Goal: Information Seeking & Learning: Learn about a topic

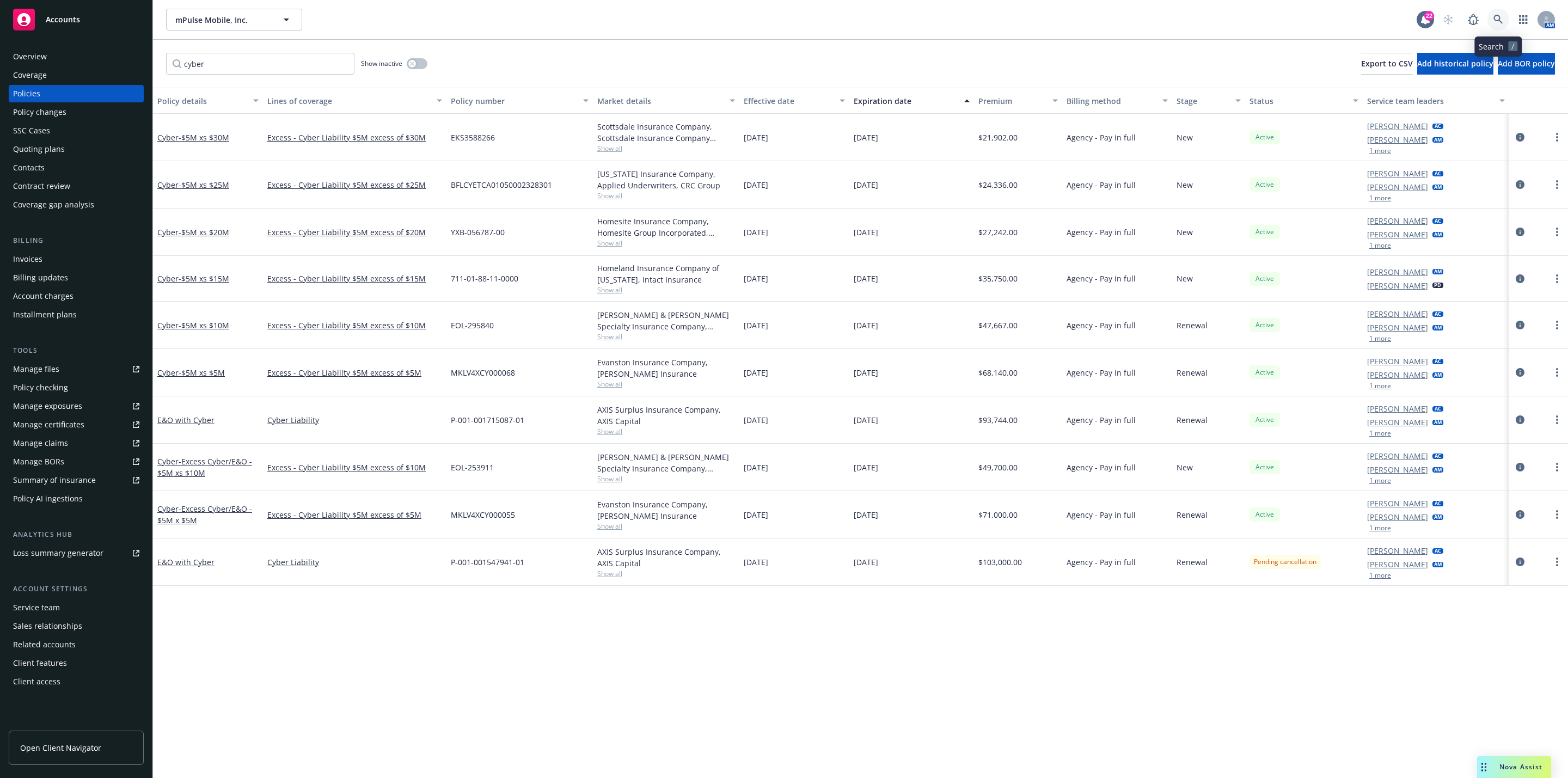
click at [1497, 23] on icon at bounding box center [1498, 19] width 10 height 10
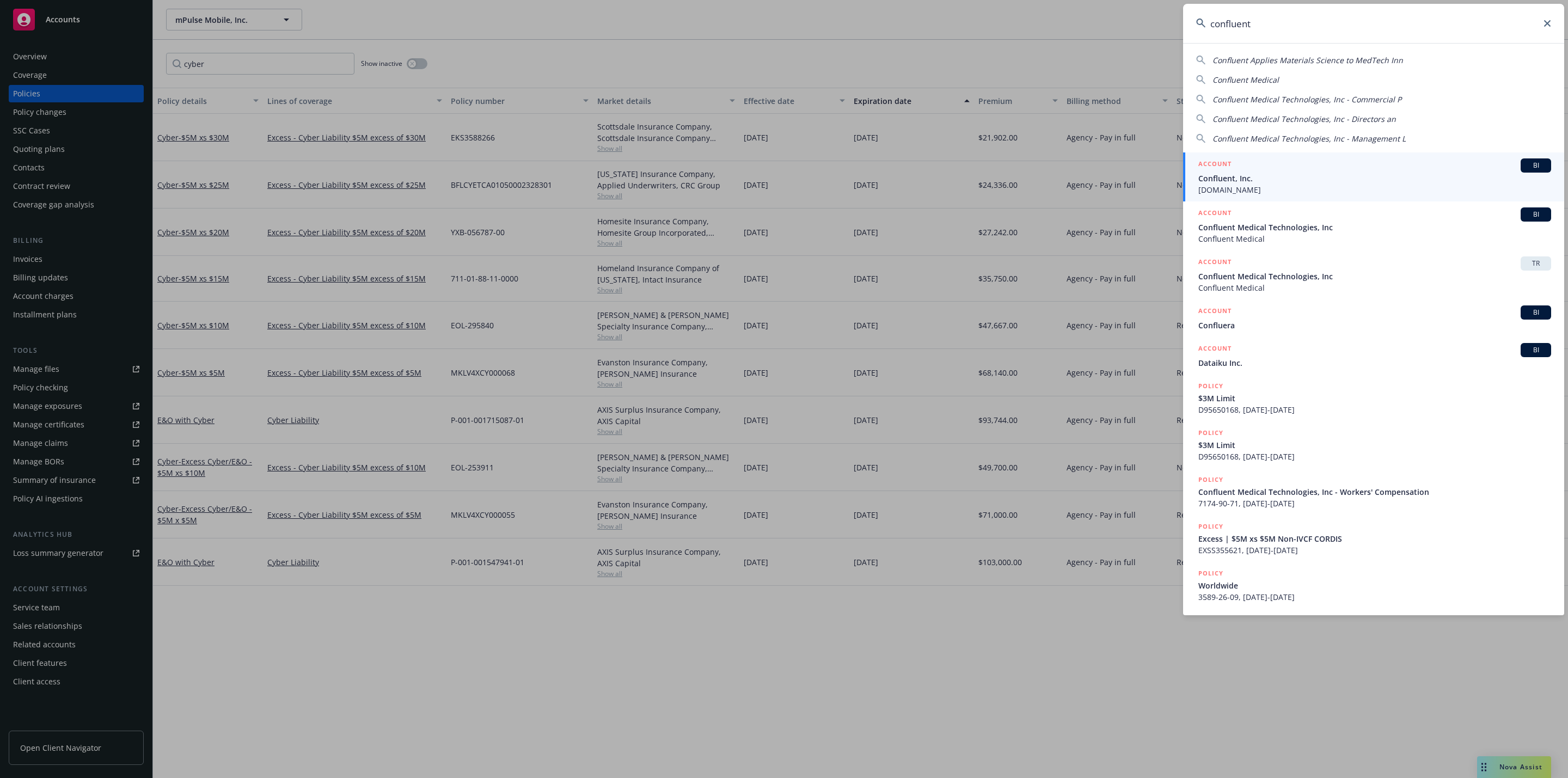
type input "confluent"
click at [1236, 173] on span "Confluent, Inc." at bounding box center [1374, 178] width 352 height 12
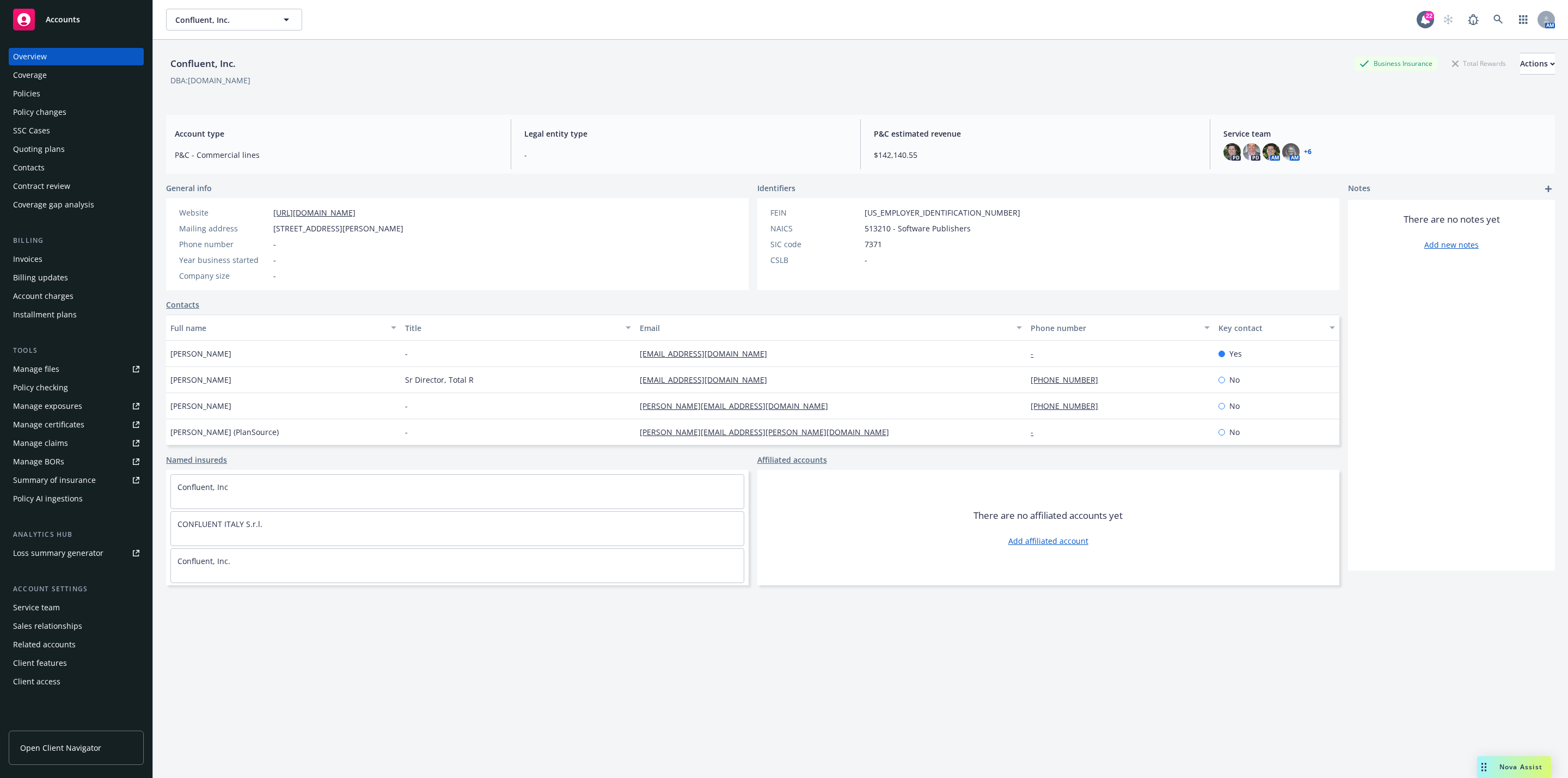
click at [92, 95] on div "Policies" at bounding box center [77, 94] width 127 height 18
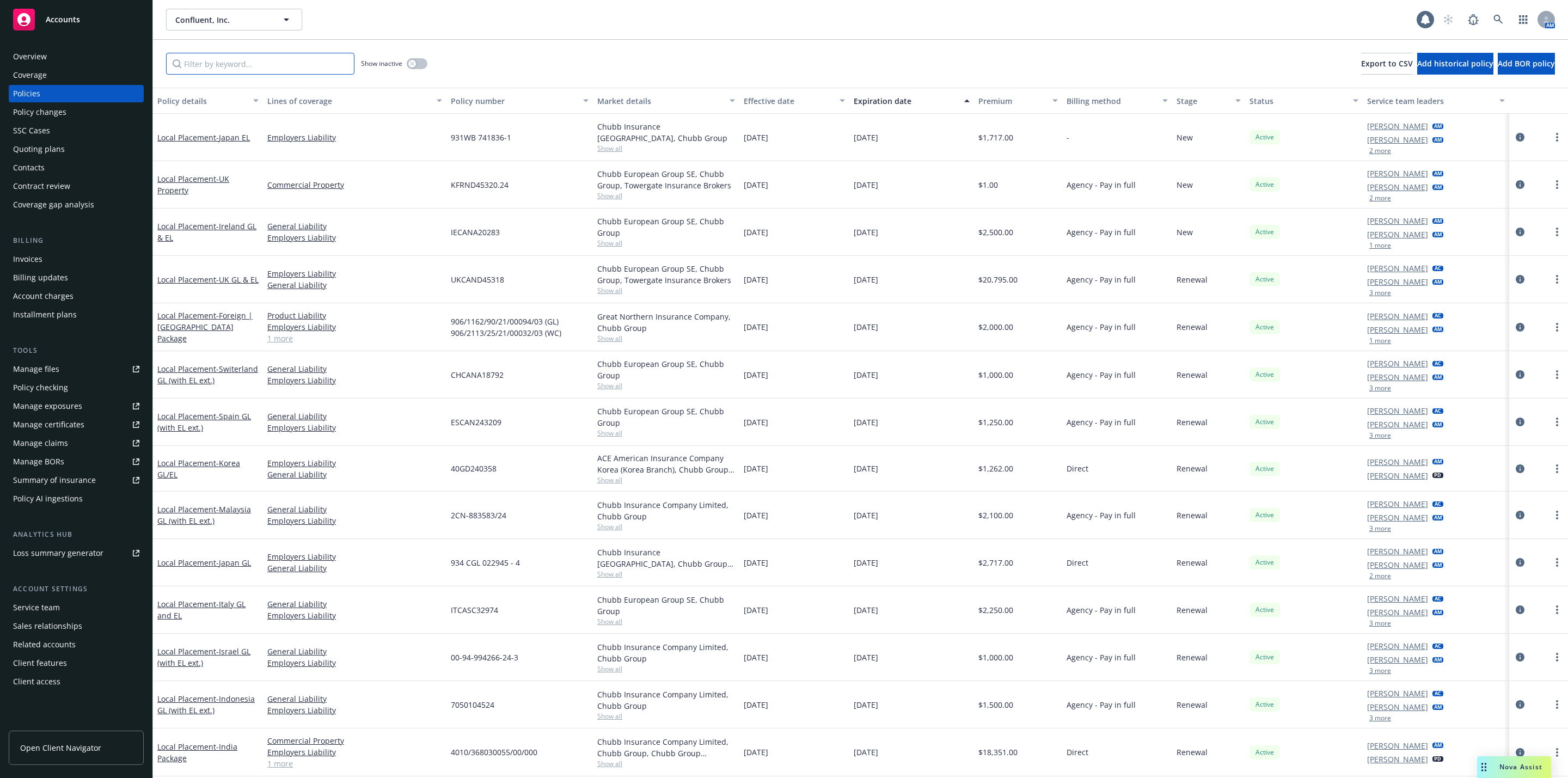
click at [220, 64] on input "Filter by keyword..." at bounding box center [260, 63] width 188 height 21
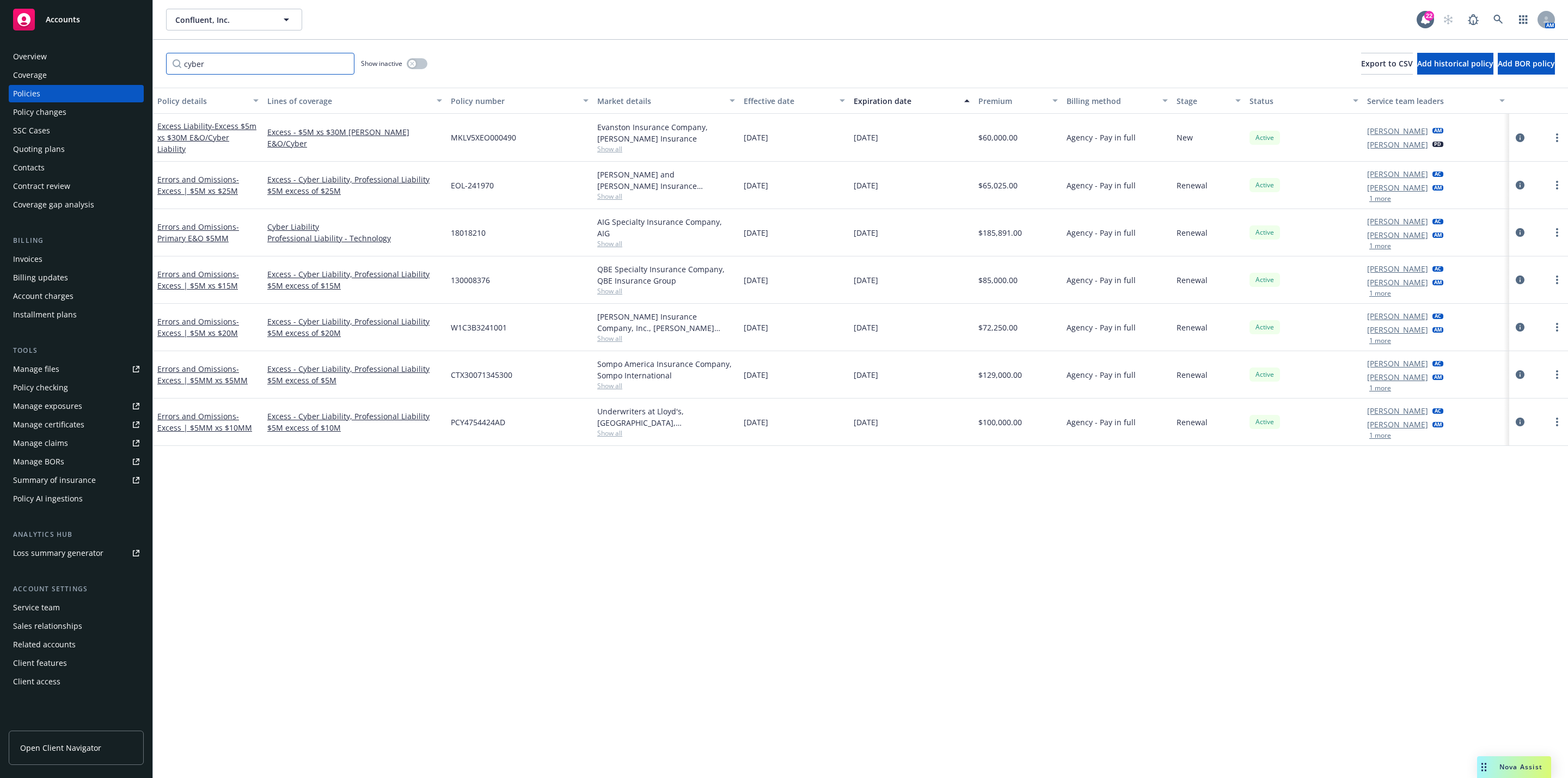
type input "cyber"
click at [57, 153] on div "Quoting plans" at bounding box center [39, 149] width 52 height 18
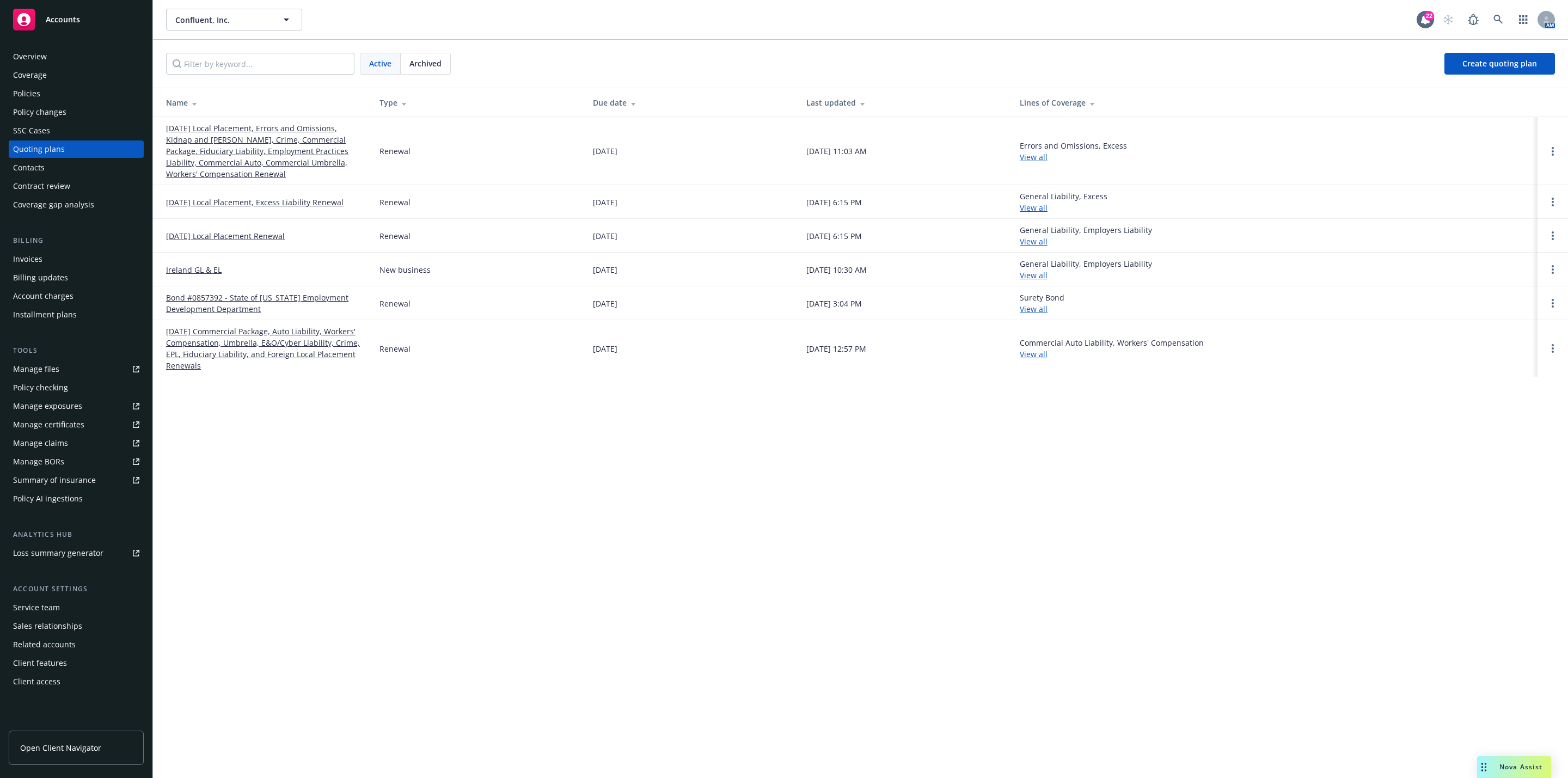
click at [235, 127] on link "[DATE] Local Placement, Errors and Omissions, Kidnap and [PERSON_NAME], Crime, …" at bounding box center [264, 151] width 196 height 57
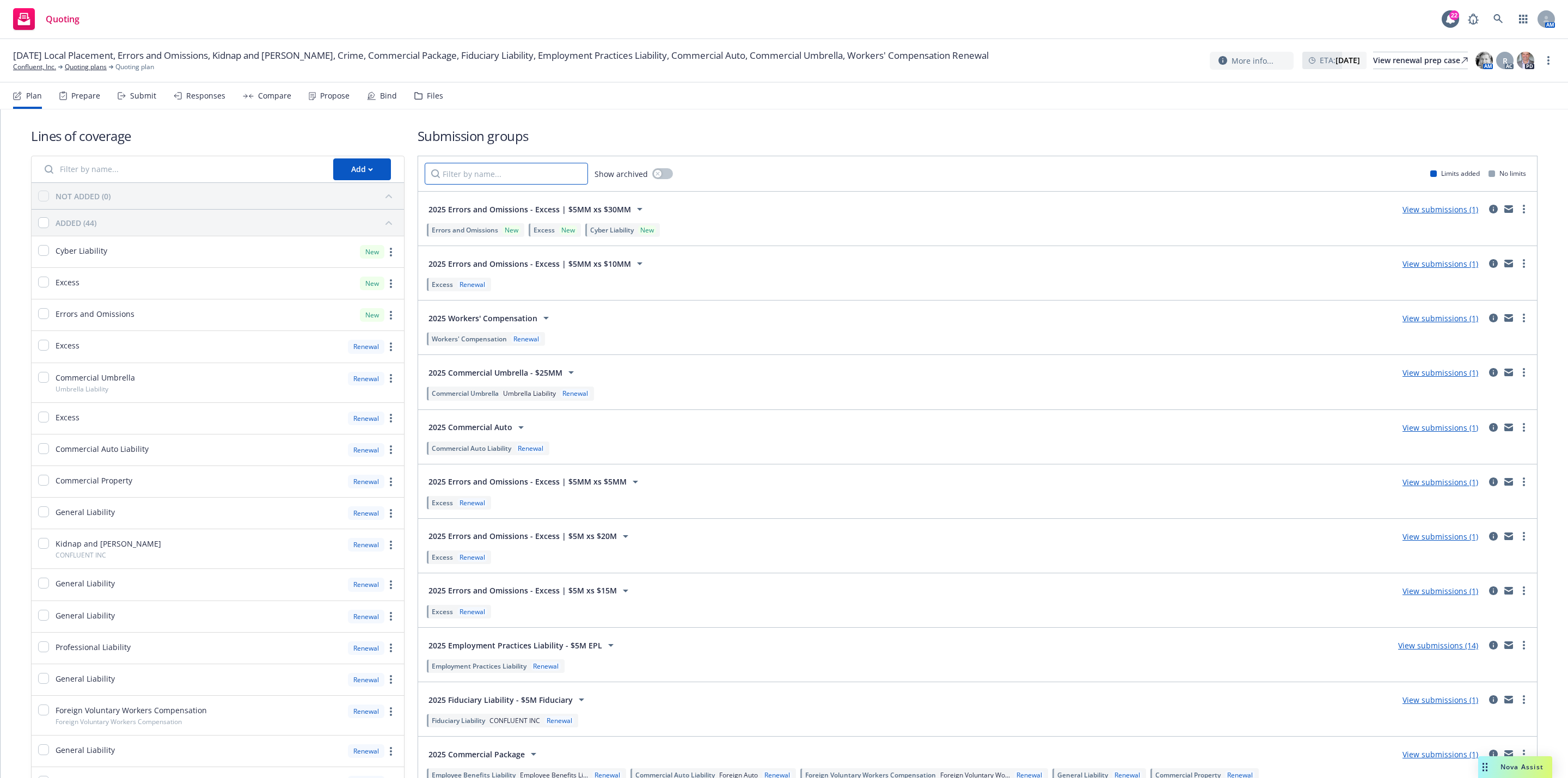
click at [495, 169] on input "Filter by name..." at bounding box center [506, 173] width 163 height 21
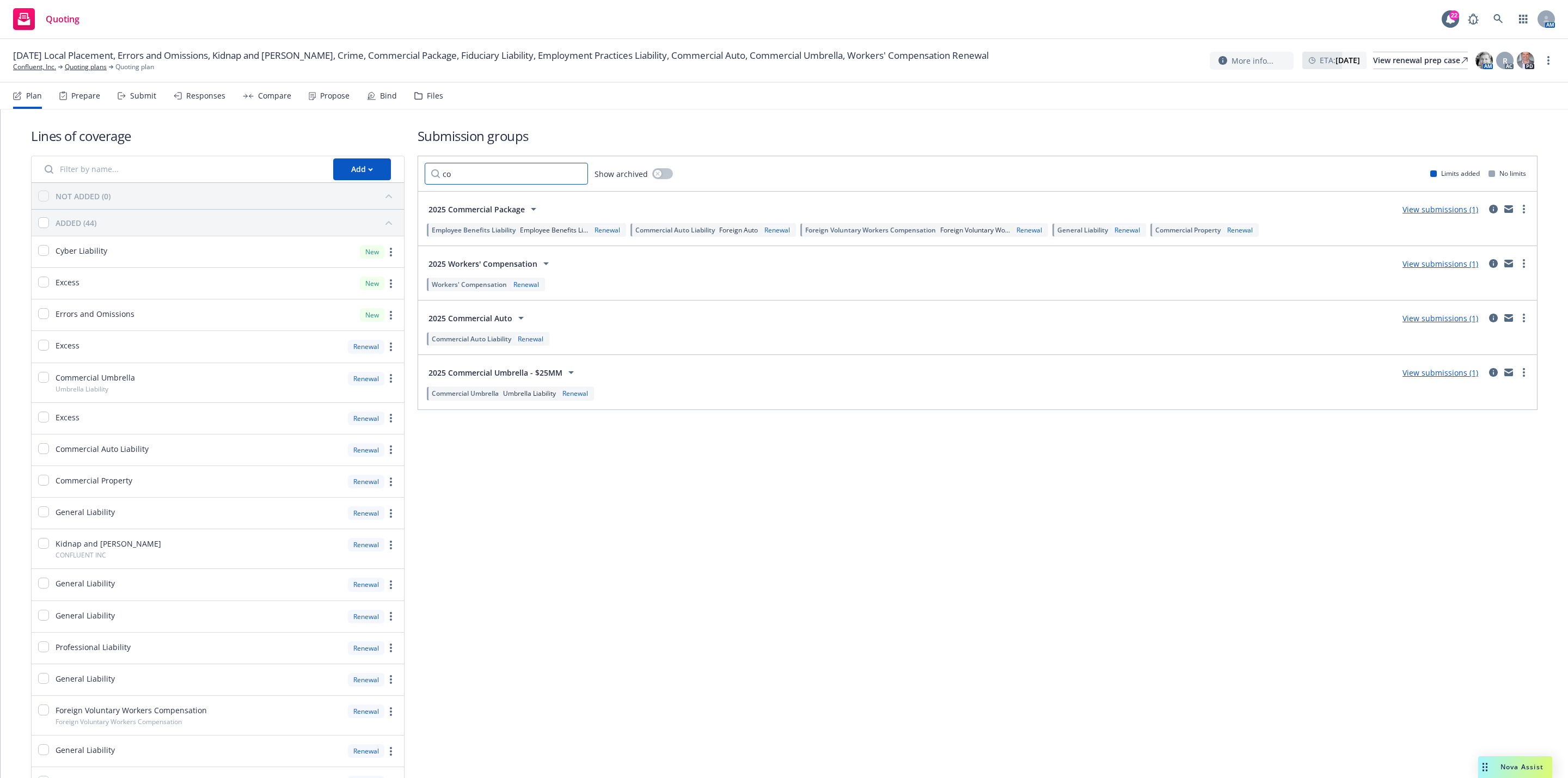
type input "c"
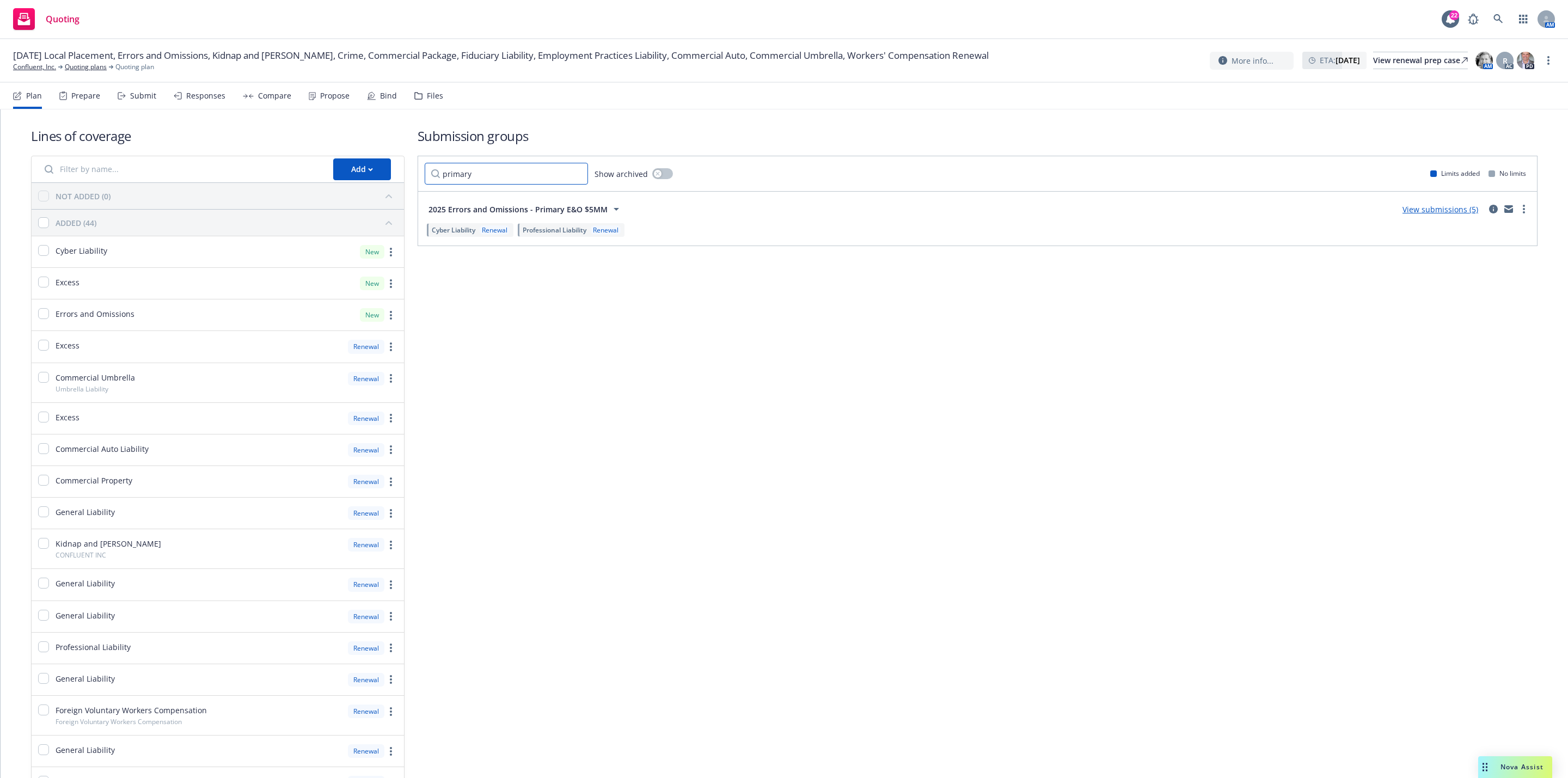
type input "primary"
click at [1437, 222] on div "Cyber Liability Renewal Professional Liability Renewal" at bounding box center [978, 230] width 1106 height 18
click at [1434, 209] on link "View submissions (5)" at bounding box center [1440, 210] width 76 height 11
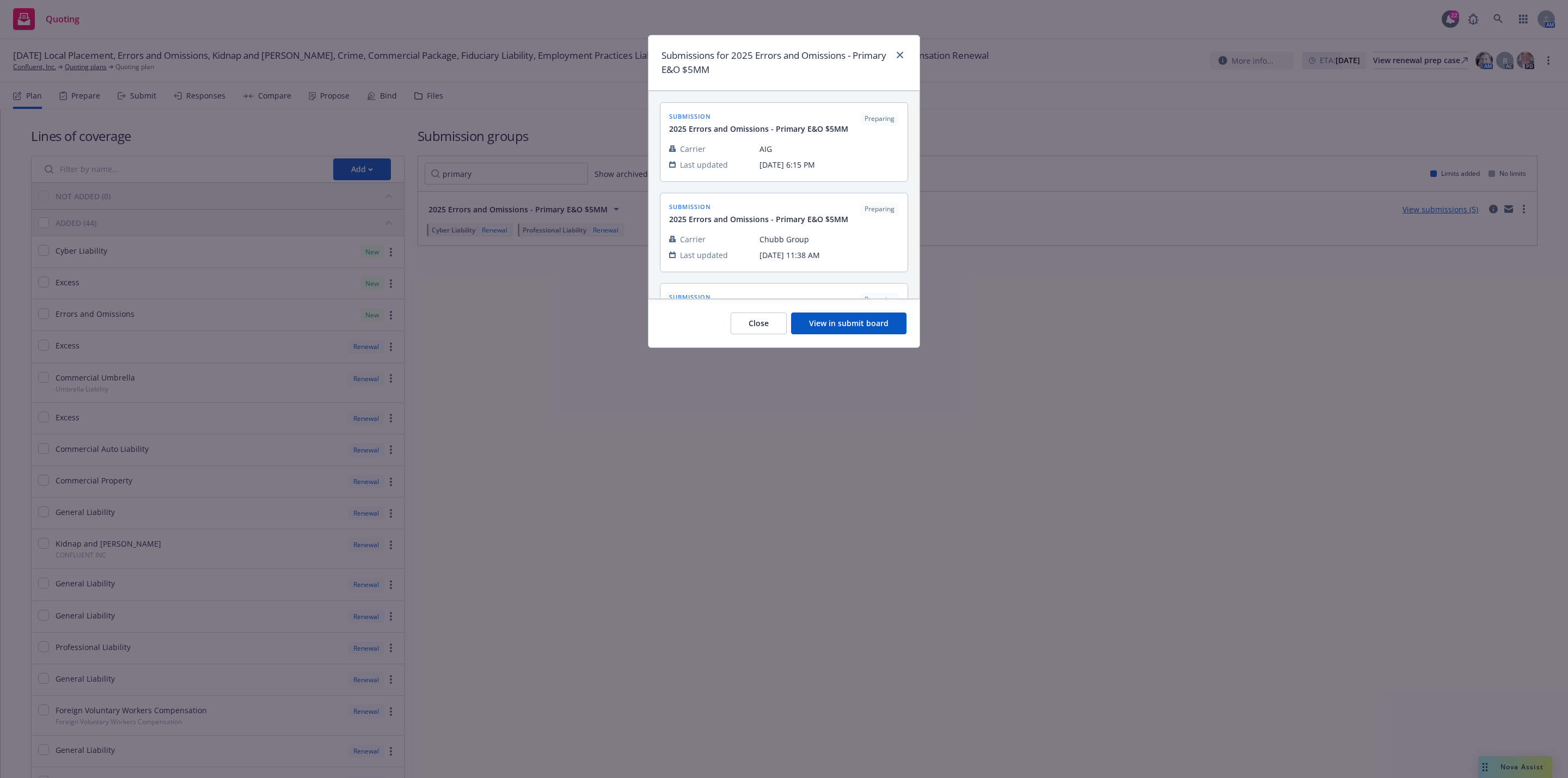
click at [853, 327] on button "View in submit board" at bounding box center [848, 323] width 115 height 21
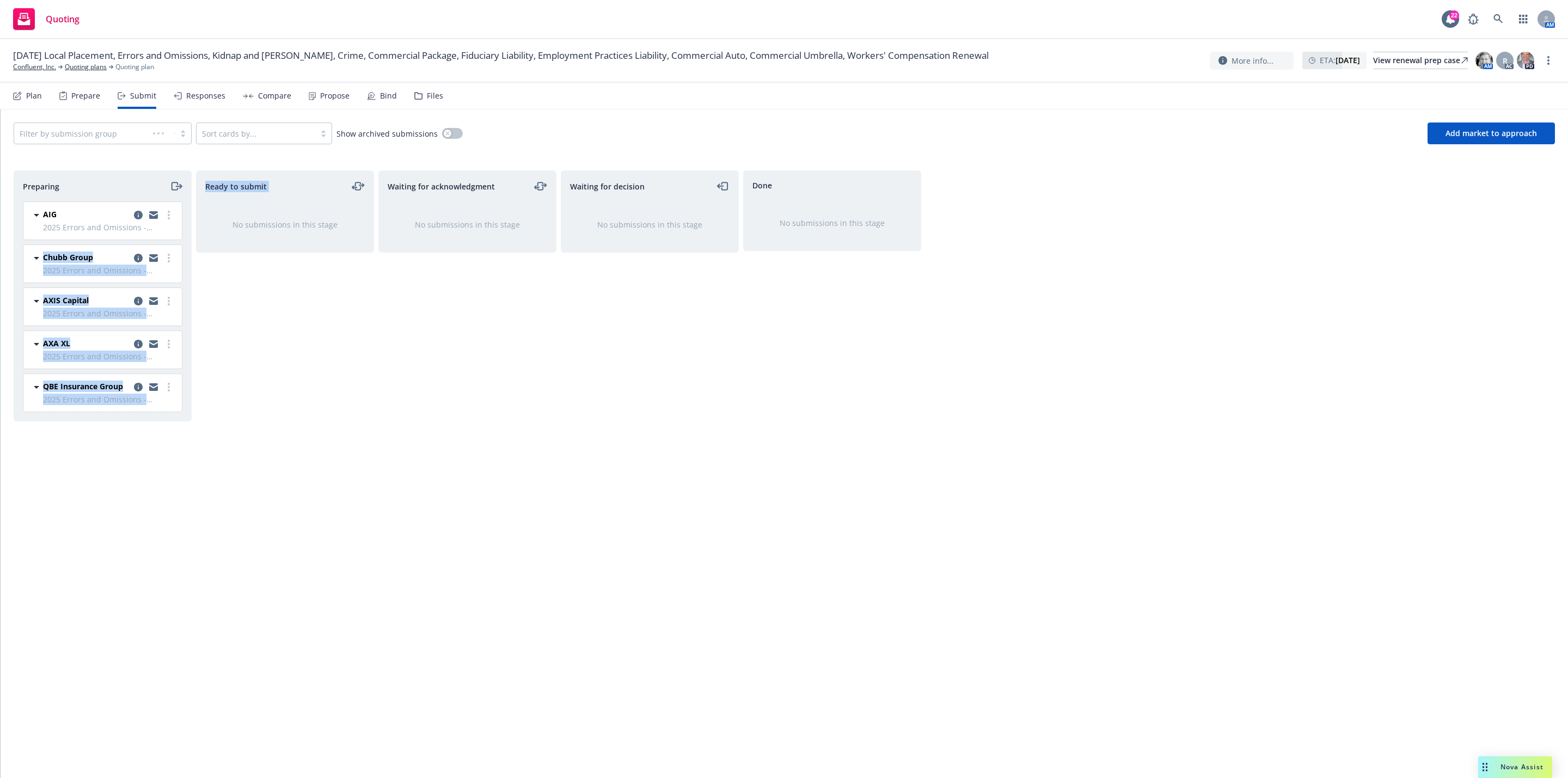
drag, startPoint x: 188, startPoint y: 244, endPoint x: 6, endPoint y: 249, distance: 182.1
click at [0, 248] on div "Filter by submission group Sort cards by... Show archived submissions Add marke…" at bounding box center [784, 443] width 1568 height 668
click at [240, 270] on div "Ready to submit No submissions in this stage" at bounding box center [285, 462] width 178 height 584
click at [153, 221] on link "copy logging email" at bounding box center [153, 215] width 13 height 13
click at [1525, 766] on span "Nova Assist" at bounding box center [1522, 766] width 43 height 9
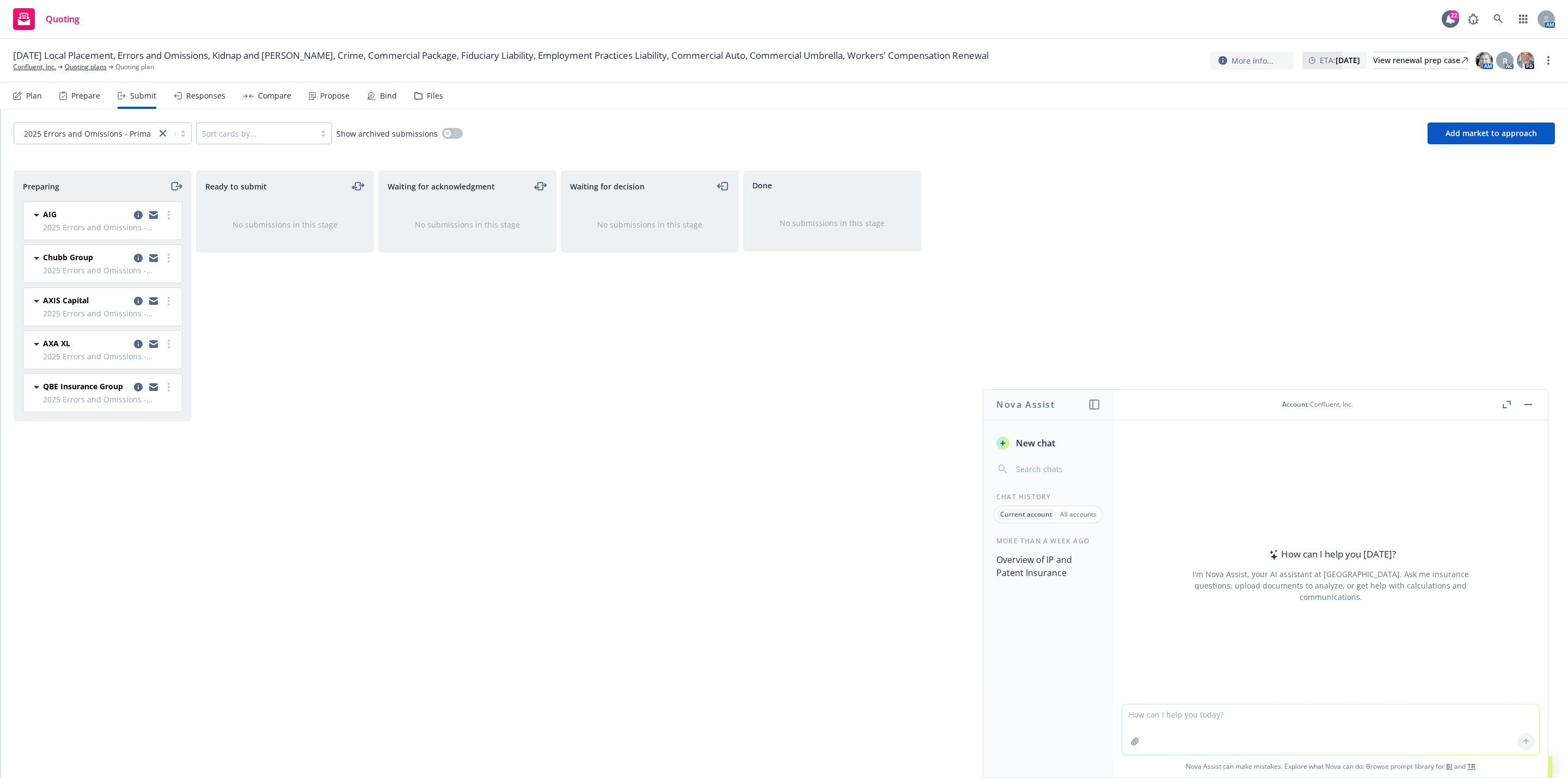
click at [1242, 698] on div at bounding box center [1331, 697] width 417 height 13
click at [1248, 709] on textarea at bounding box center [1331, 730] width 417 height 50
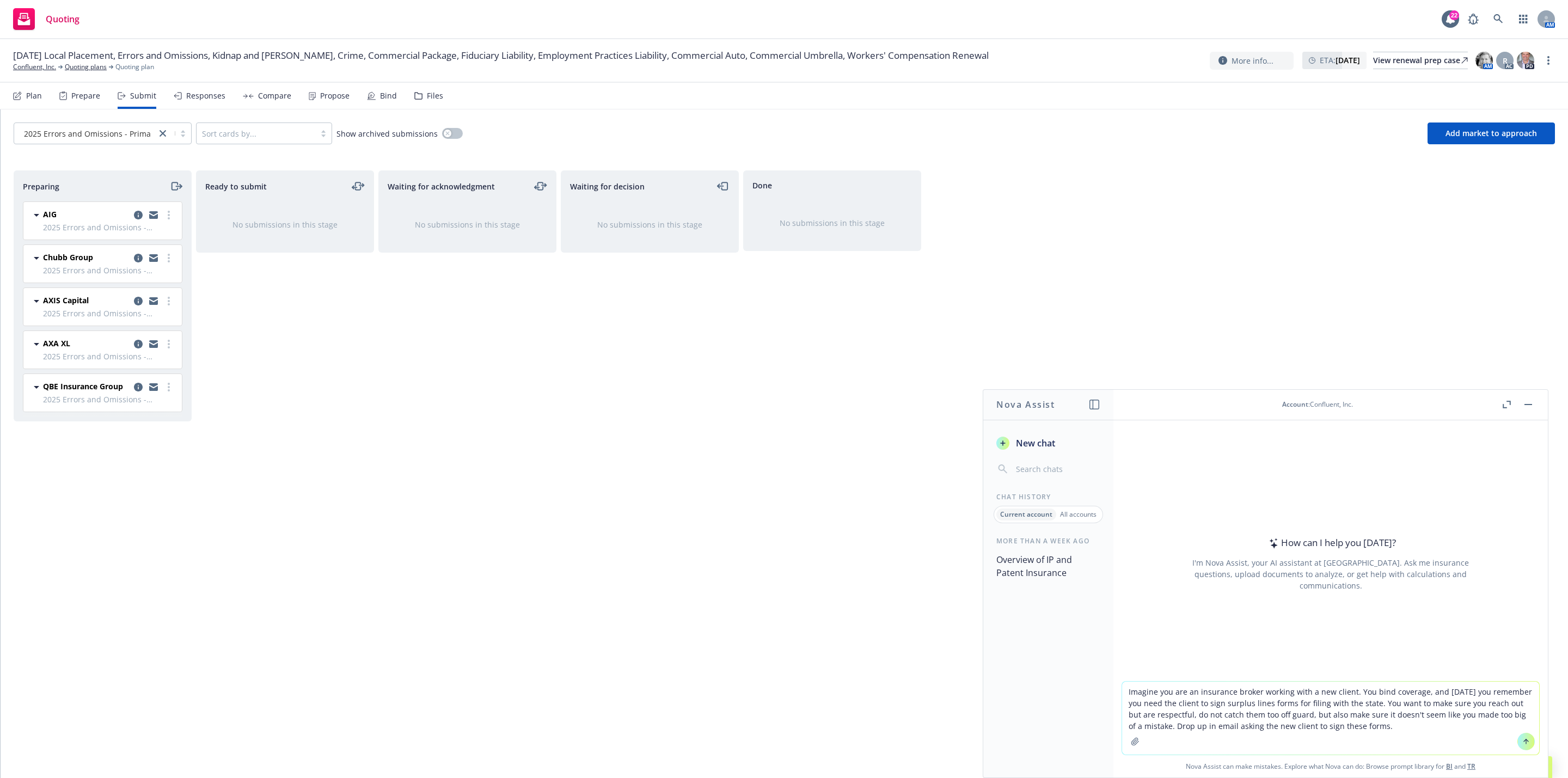
type textarea "Imagine you are an insurance broker working with a new client. You bind coverag…"
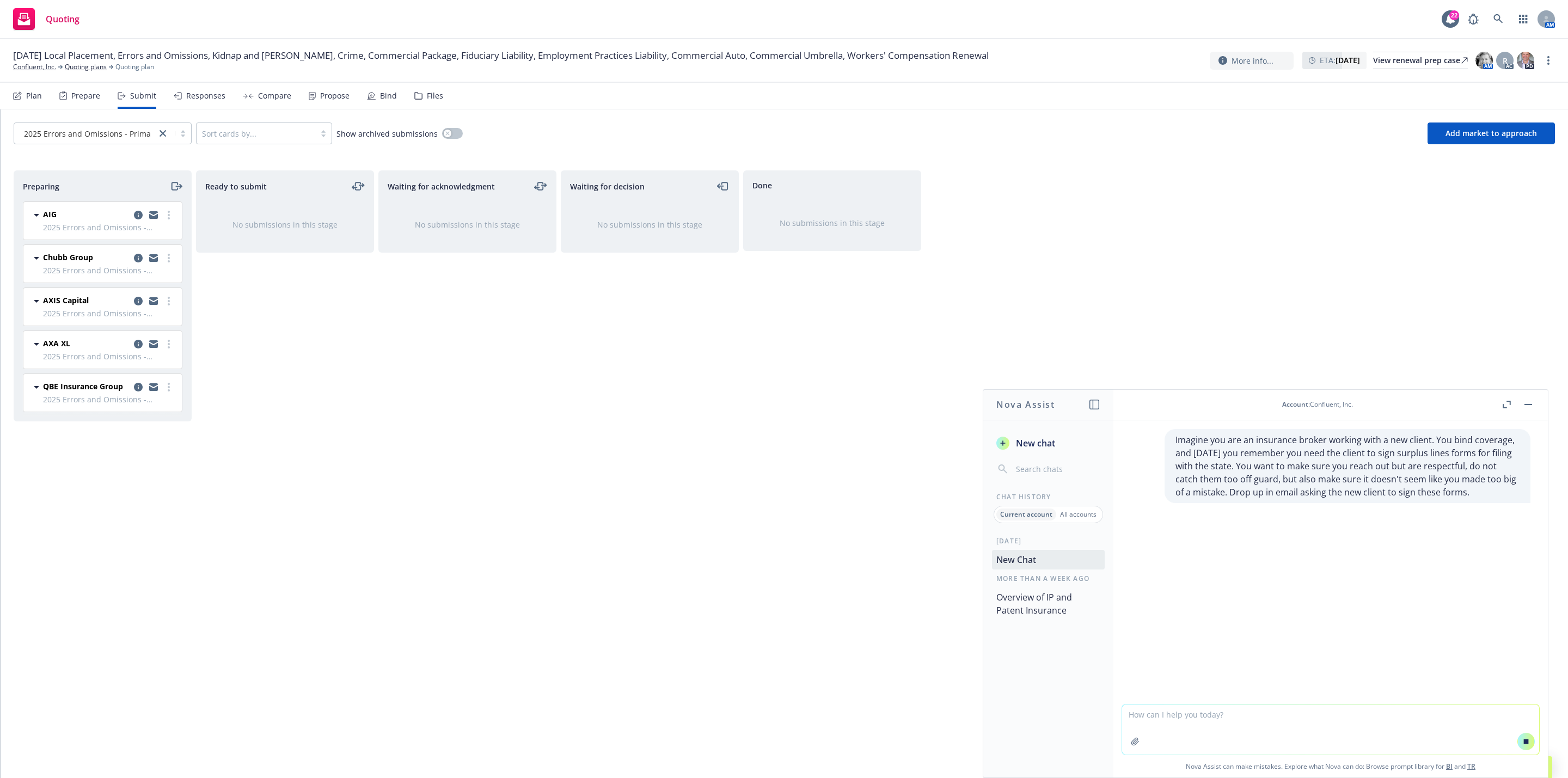
click at [1050, 680] on div "Today New Chat More than a week ago Overview of IP and Patent Insurance" at bounding box center [1048, 657] width 130 height 241
click at [818, 576] on div "Done No submissions in this stage" at bounding box center [832, 462] width 178 height 584
click at [1361, 581] on div "Imagine you are an insurance broker working with a new client. You bind coverag…" at bounding box center [1330, 562] width 434 height 284
drag, startPoint x: 1468, startPoint y: 499, endPoint x: 1134, endPoint y: 434, distance: 340.3
click at [1134, 434] on div "Imagine you are an insurance broker working with a new client. You bind coverag…" at bounding box center [1331, 466] width 417 height 74
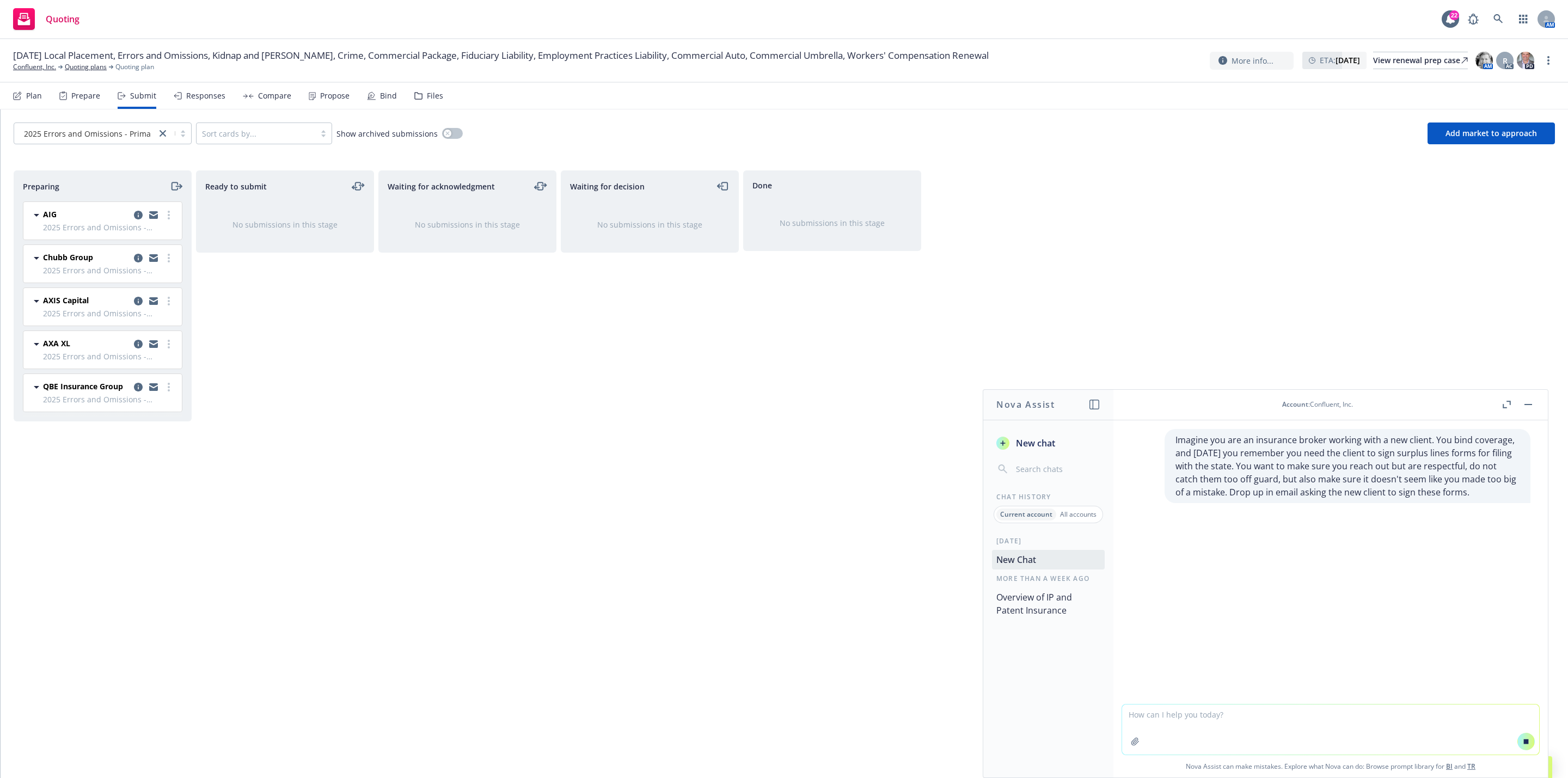
copy p "Imagine you are an insurance broker working with a new client. You bind coverag…"
click at [1084, 515] on p "All accounts" at bounding box center [1077, 514] width 37 height 9
click at [1057, 562] on button "New Chat" at bounding box center [1048, 559] width 112 height 20
click at [1193, 723] on textarea at bounding box center [1331, 730] width 417 height 50
click at [1448, 729] on textarea at bounding box center [1331, 730] width 417 height 50
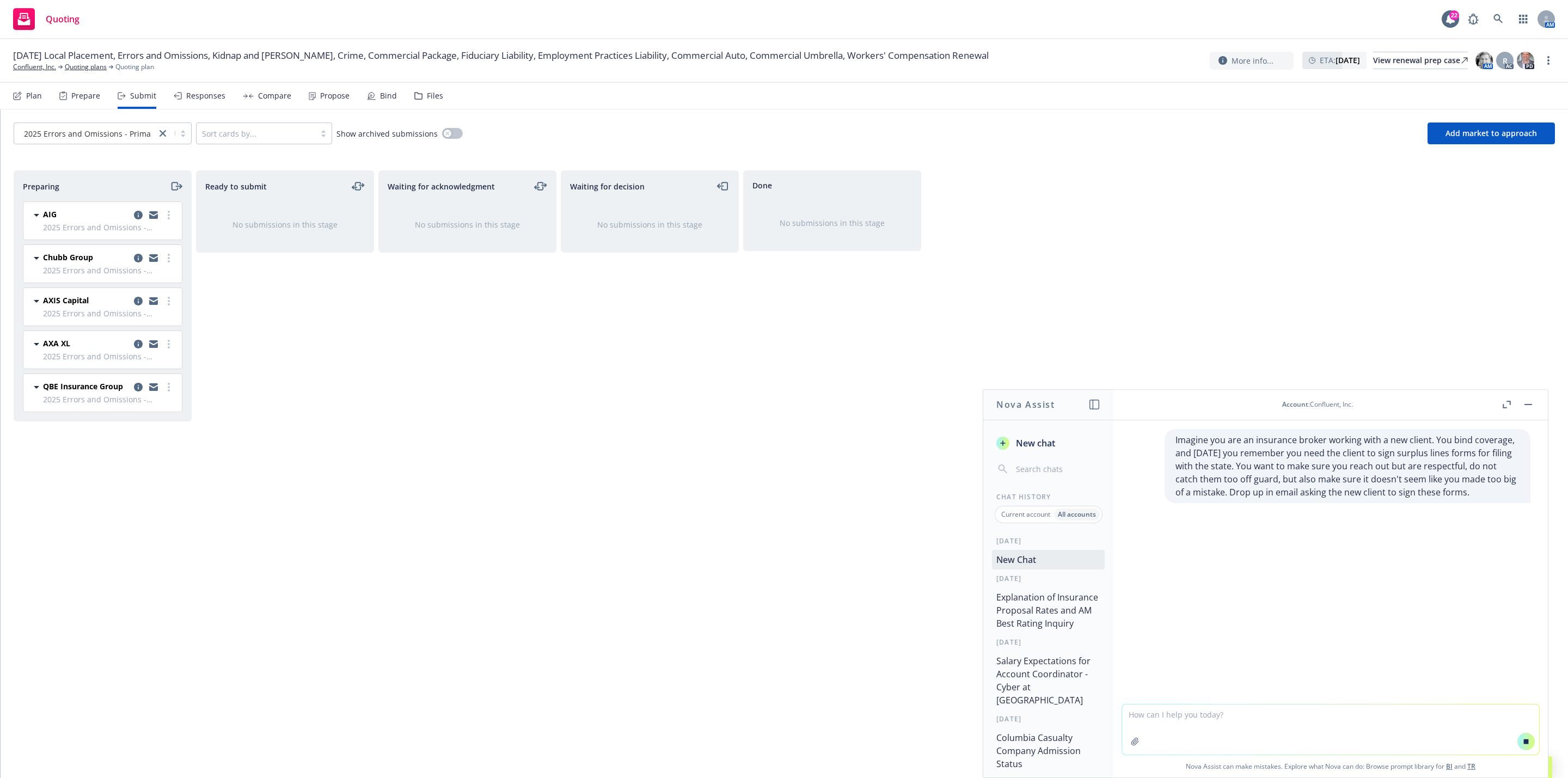
click at [1523, 743] on icon at bounding box center [1525, 741] width 4 height 4
click at [1177, 527] on icon "Thumbs down" at bounding box center [1178, 527] width 10 height 8
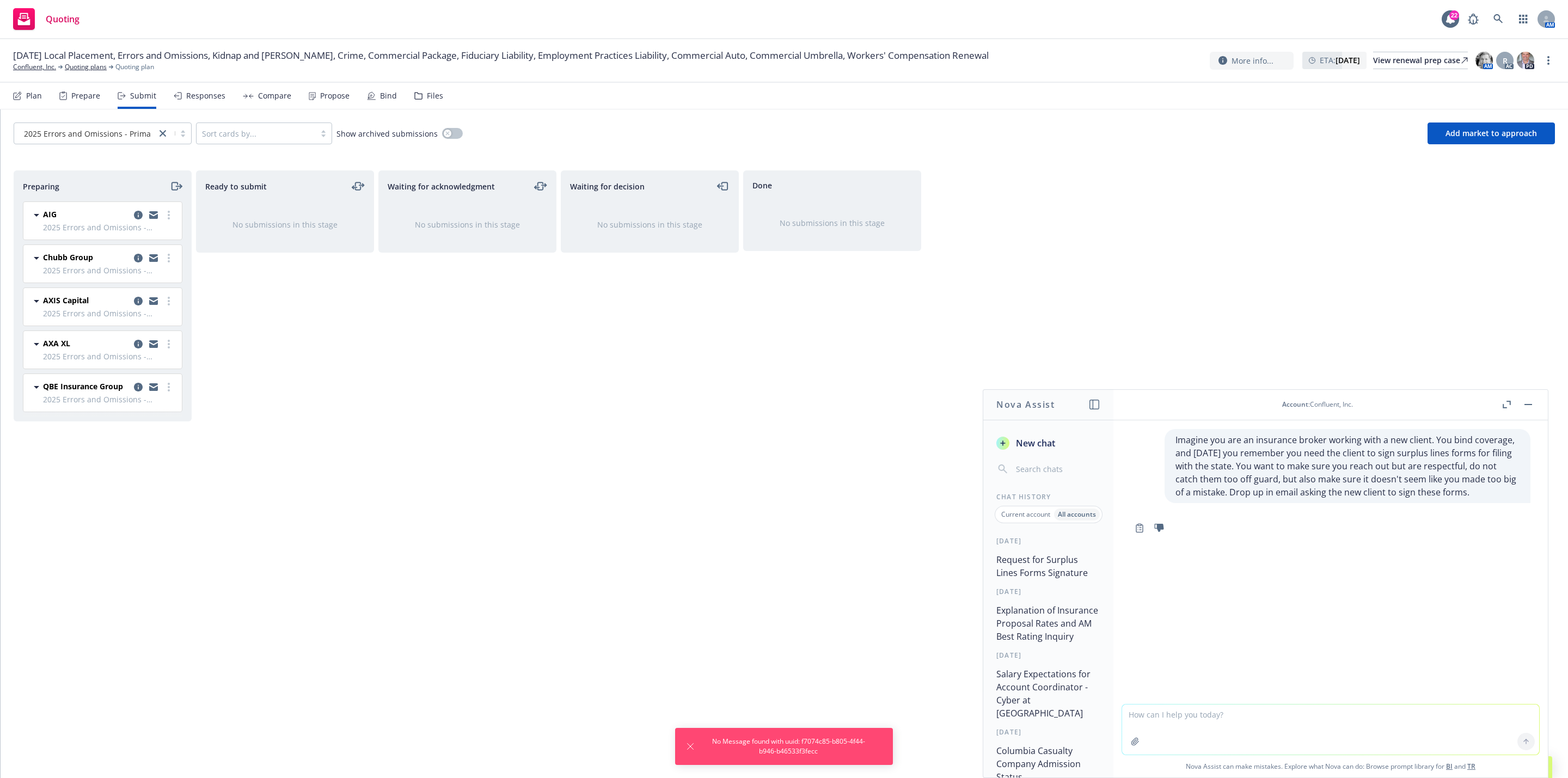
click at [1234, 713] on textarea at bounding box center [1331, 730] width 417 height 50
click at [1518, 742] on div at bounding box center [1525, 741] width 26 height 26
click at [1374, 725] on textarea at bounding box center [1331, 730] width 417 height 50
paste textarea "Imagine you are an insurance broker working with a new client. You bind coverag…"
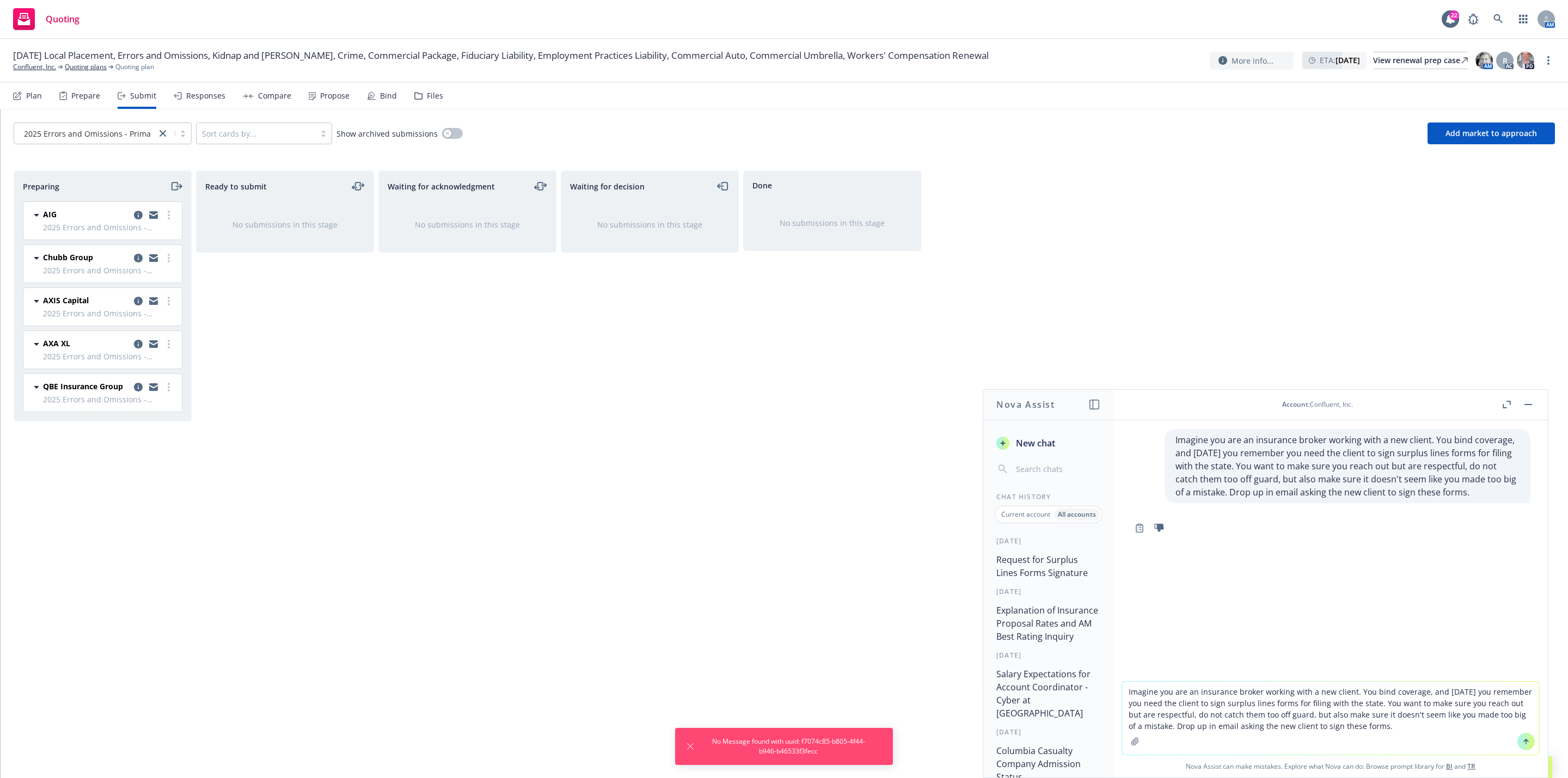
type textarea "Imagine you are an insurance broker working with a new client. You bind coverag…"
click at [1522, 739] on button at bounding box center [1526, 741] width 18 height 18
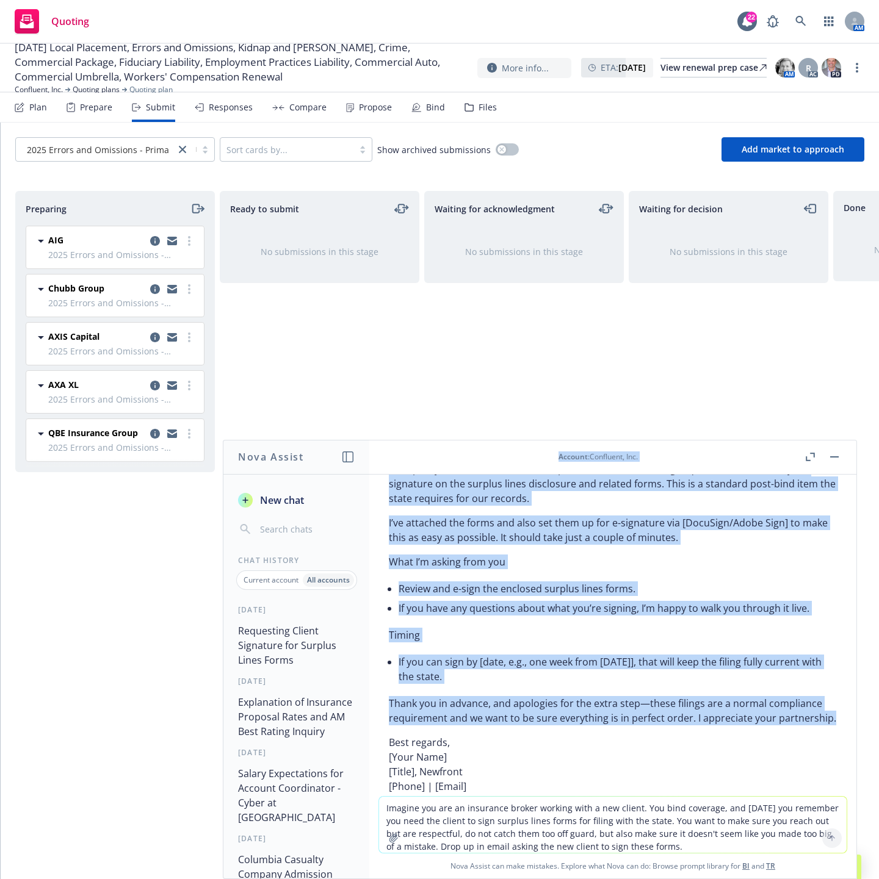
scroll to position [126, 0]
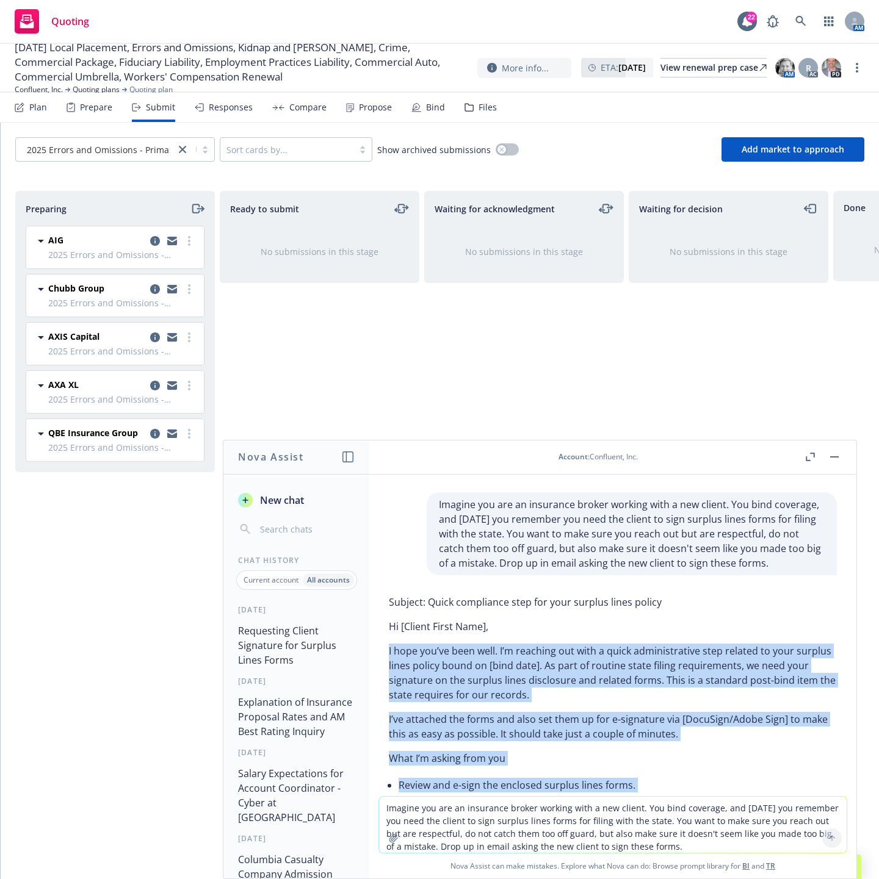
drag, startPoint x: 491, startPoint y: 639, endPoint x: 379, endPoint y: 649, distance: 112.1
click at [379, 649] on div "Subject: Quick compliance step for your surplus lines policy Hi [Client First N…" at bounding box center [613, 818] width 468 height 457
copy div "I hope you’ve been well. I’m reaching out with a quick administrative step rela…"
drag, startPoint x: 557, startPoint y: 701, endPoint x: 558, endPoint y: 682, distance: 19.6
click at [558, 700] on p "I hope you’ve been well. I’m reaching out with a quick administrative step rela…" at bounding box center [613, 673] width 448 height 59
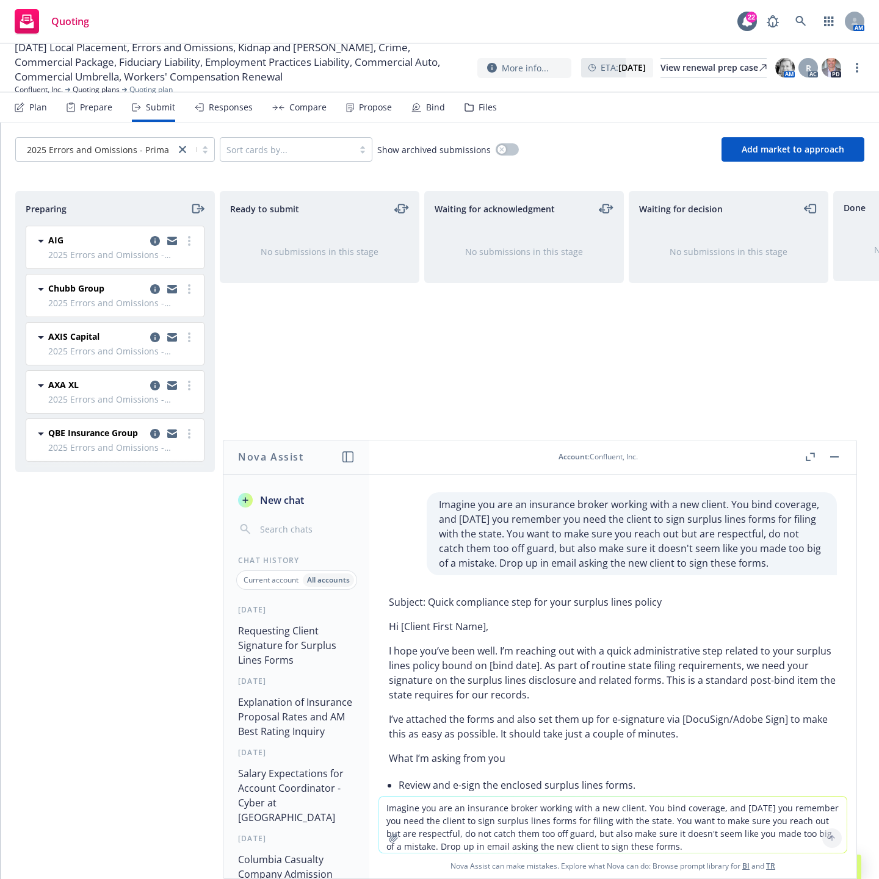
click at [555, 390] on div "Waiting for acknowledgment No submissions in this stage" at bounding box center [524, 522] width 200 height 663
click at [796, 19] on icon at bounding box center [800, 21] width 10 height 10
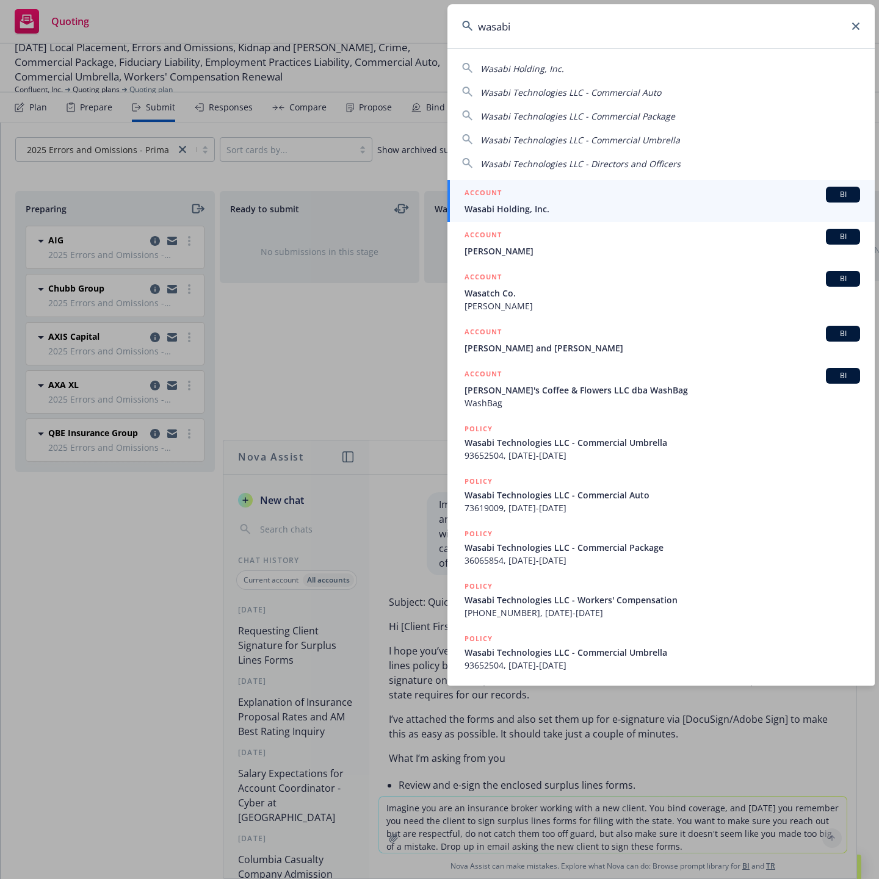
type input "wasabi"
click at [548, 211] on span "Wasabi Holding, Inc." at bounding box center [661, 209] width 395 height 13
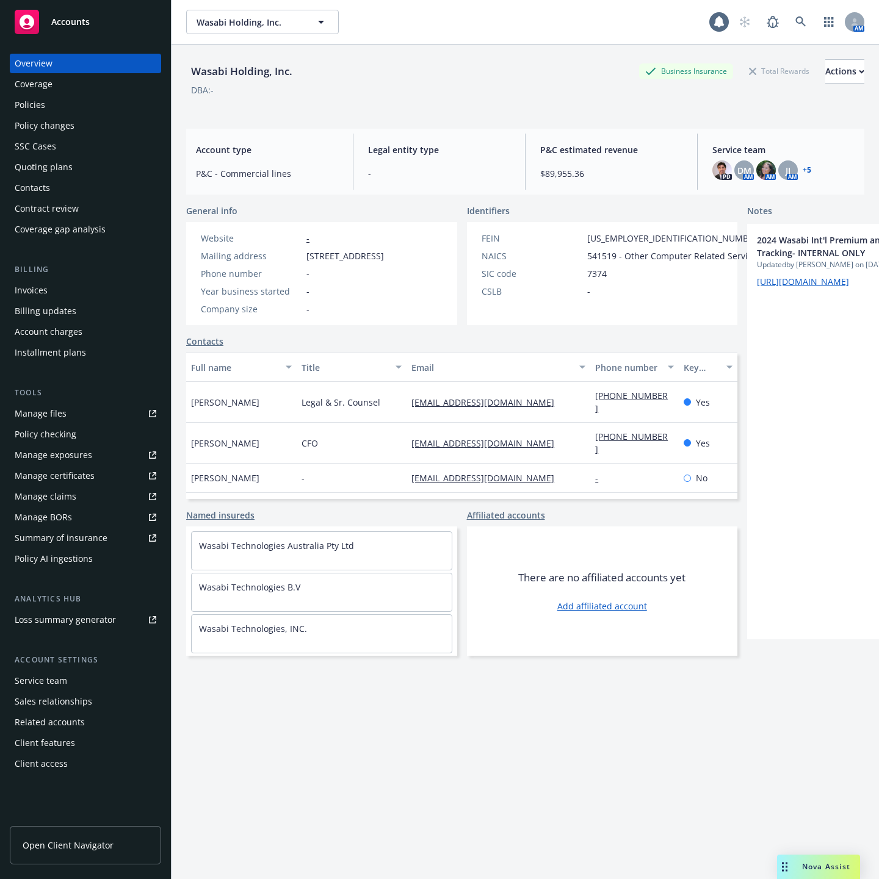
click at [65, 103] on div "Policies" at bounding box center [86, 105] width 142 height 20
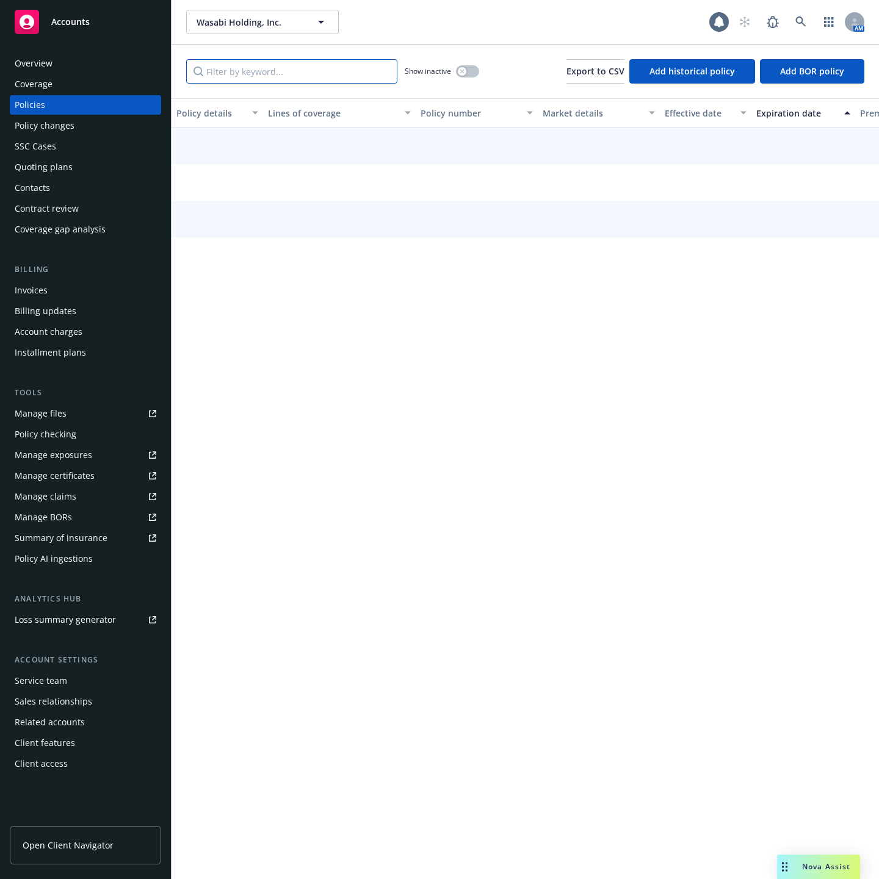
click at [343, 79] on input "Filter by keyword..." at bounding box center [291, 71] width 211 height 24
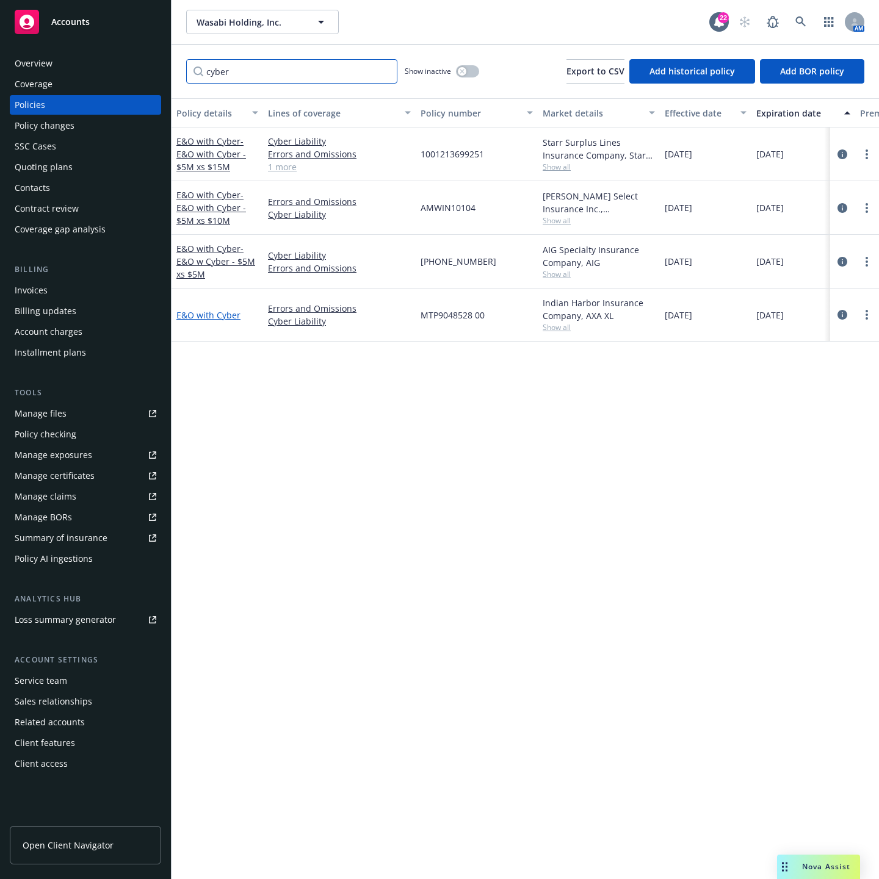
type input "cyber"
click at [208, 315] on link "E&O with Cyber" at bounding box center [208, 315] width 64 height 12
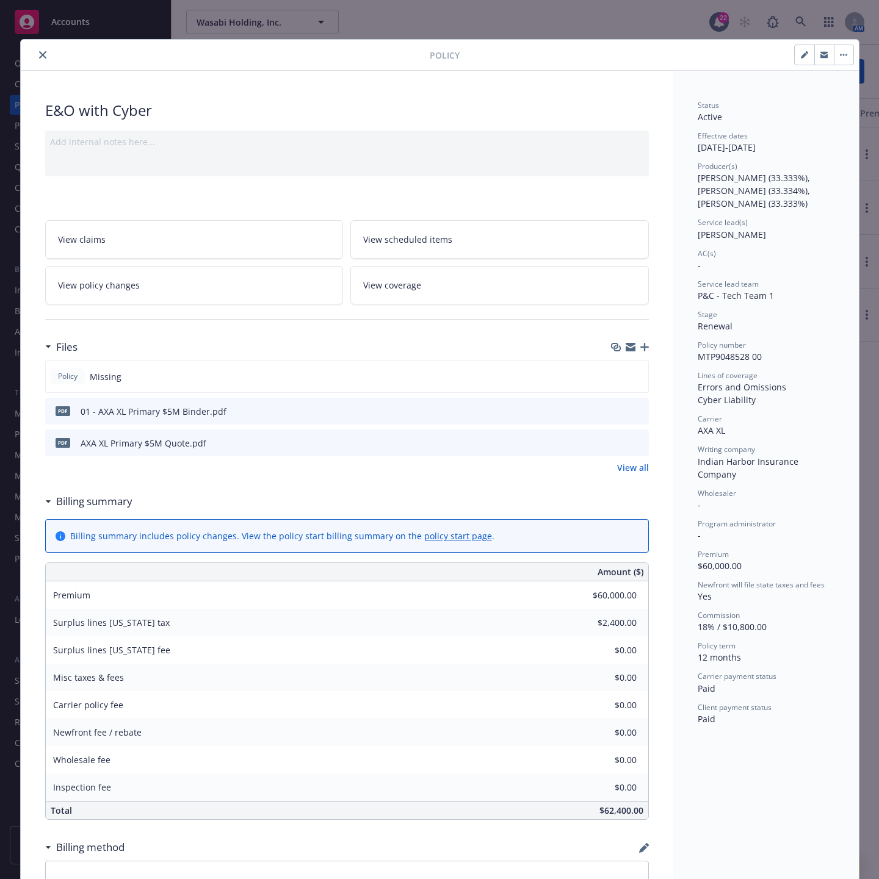
click at [632, 415] on icon "preview file" at bounding box center [637, 410] width 11 height 9
click at [26, 60] on div at bounding box center [228, 55] width 404 height 15
click at [39, 59] on icon "close" at bounding box center [42, 54] width 7 height 7
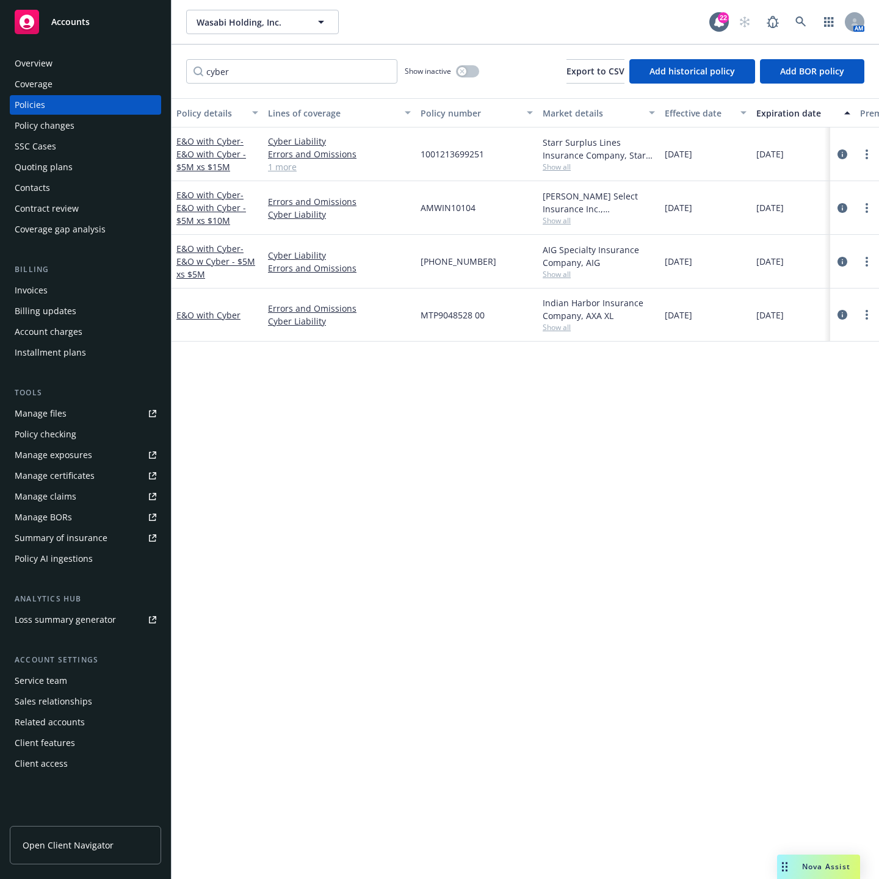
click at [792, 870] on div "Nova Assist" at bounding box center [826, 867] width 68 height 10
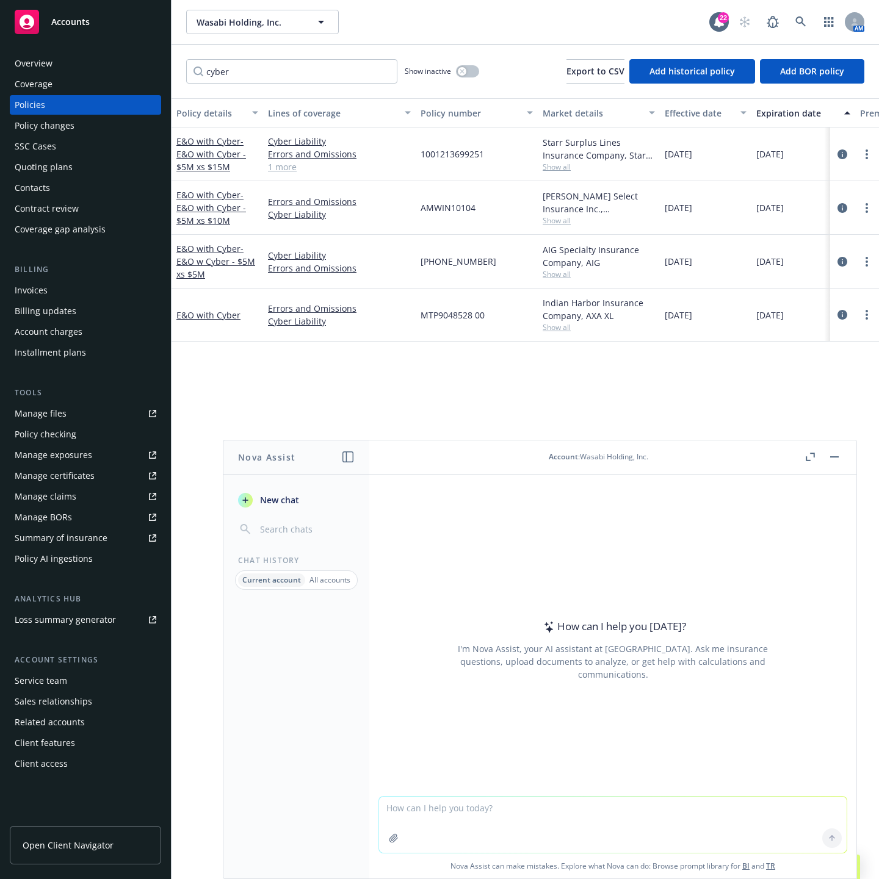
click at [460, 812] on textarea at bounding box center [613, 825] width 468 height 56
type textarea "Can you draw up an email explainig what surplus lines insurance companies are a…"
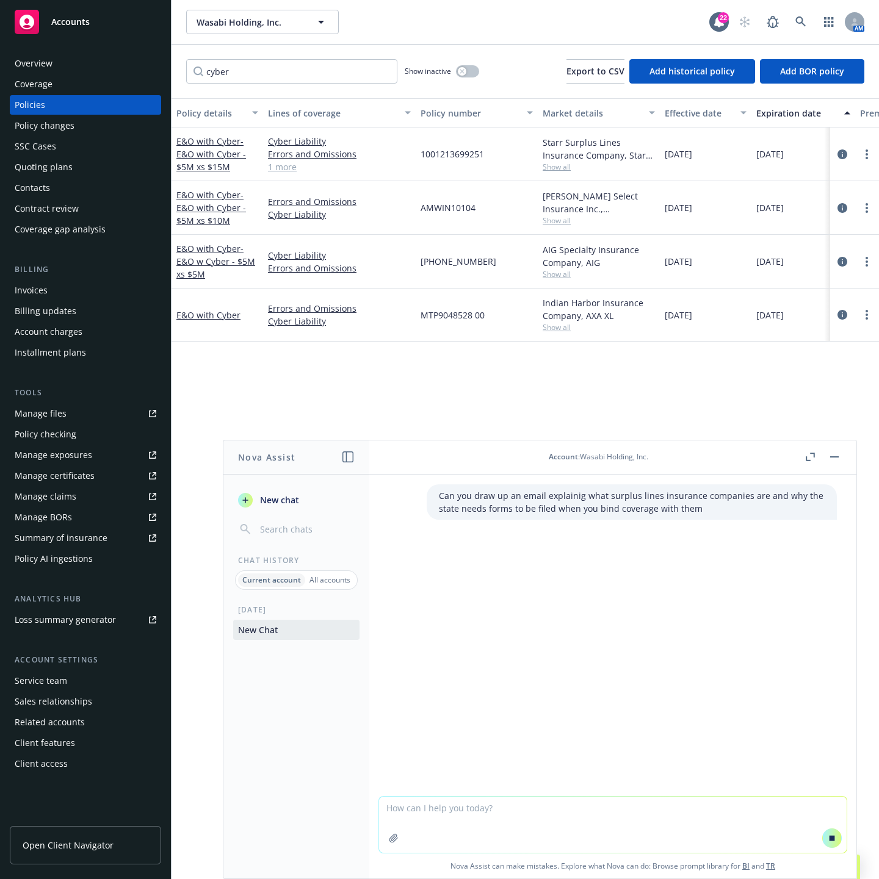
click at [478, 753] on div "Can you draw up an email explainig what surplus lines insurance companies are a…" at bounding box center [612, 636] width 487 height 322
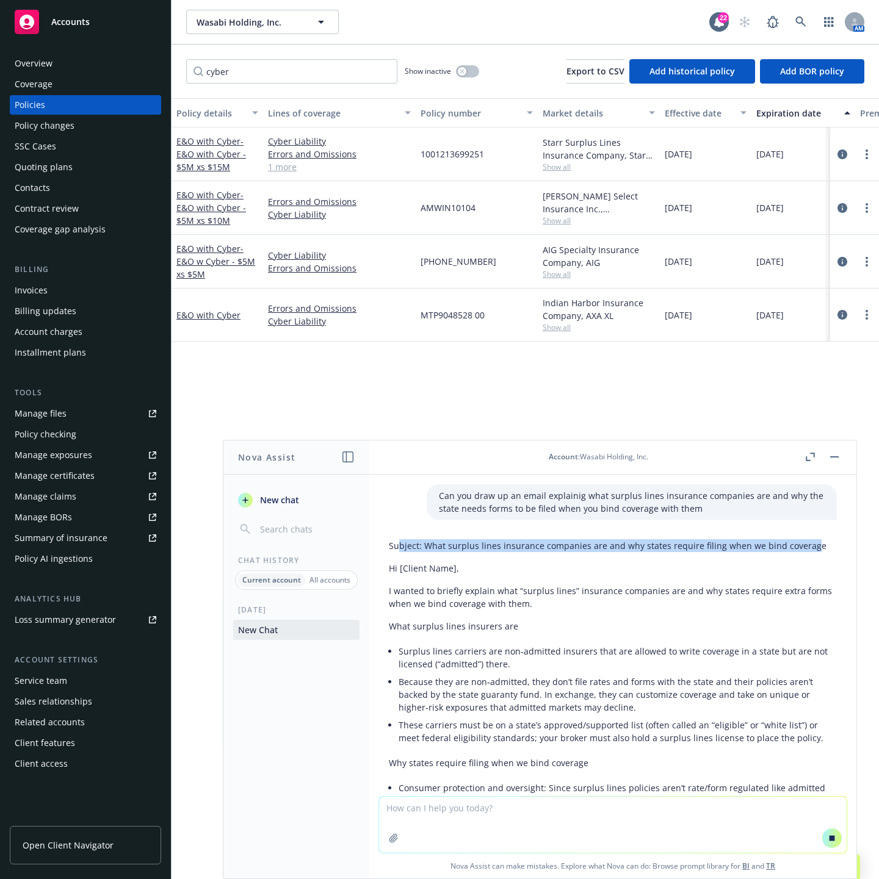
drag, startPoint x: 401, startPoint y: 546, endPoint x: 806, endPoint y: 544, distance: 404.6
click at [806, 544] on p "Subject: What surplus lines insurance companies are and why states require fili…" at bounding box center [613, 546] width 448 height 13
click at [720, 603] on p "I wanted to briefly explain what “surplus lines” insurance companies are and wh…" at bounding box center [613, 598] width 448 height 26
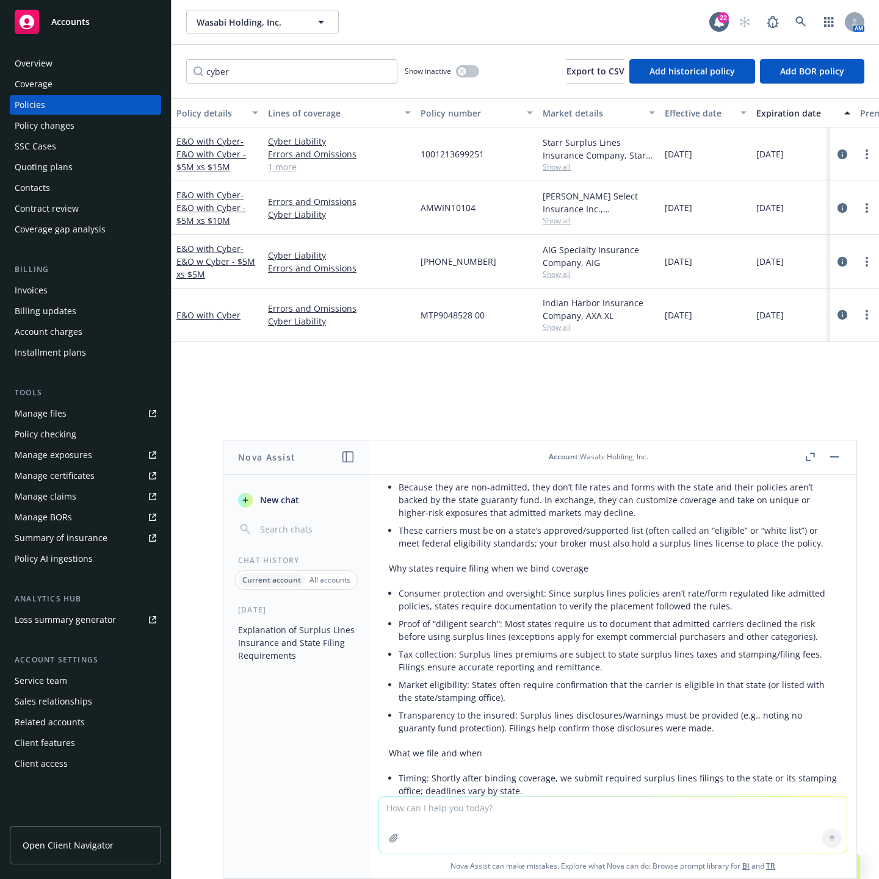
scroll to position [4, 0]
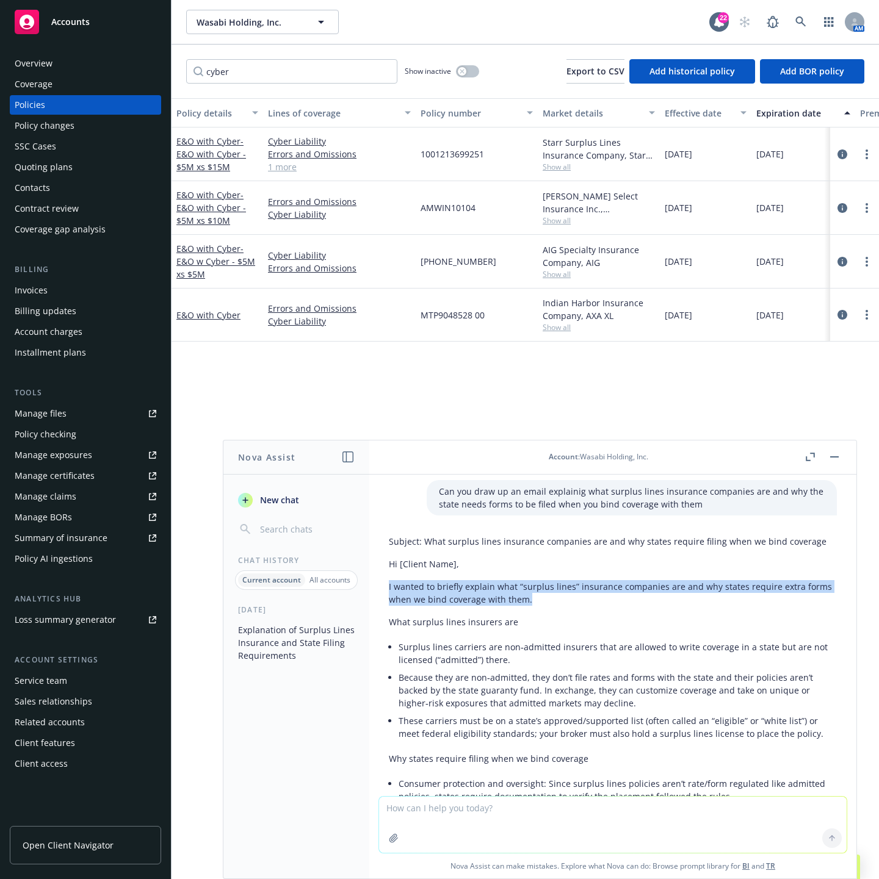
drag, startPoint x: 390, startPoint y: 588, endPoint x: 652, endPoint y: 610, distance: 262.7
click at [666, 645] on li "Surplus lines carriers are non‑admitted insurers that are allowed to write cove…" at bounding box center [618, 653] width 438 height 31
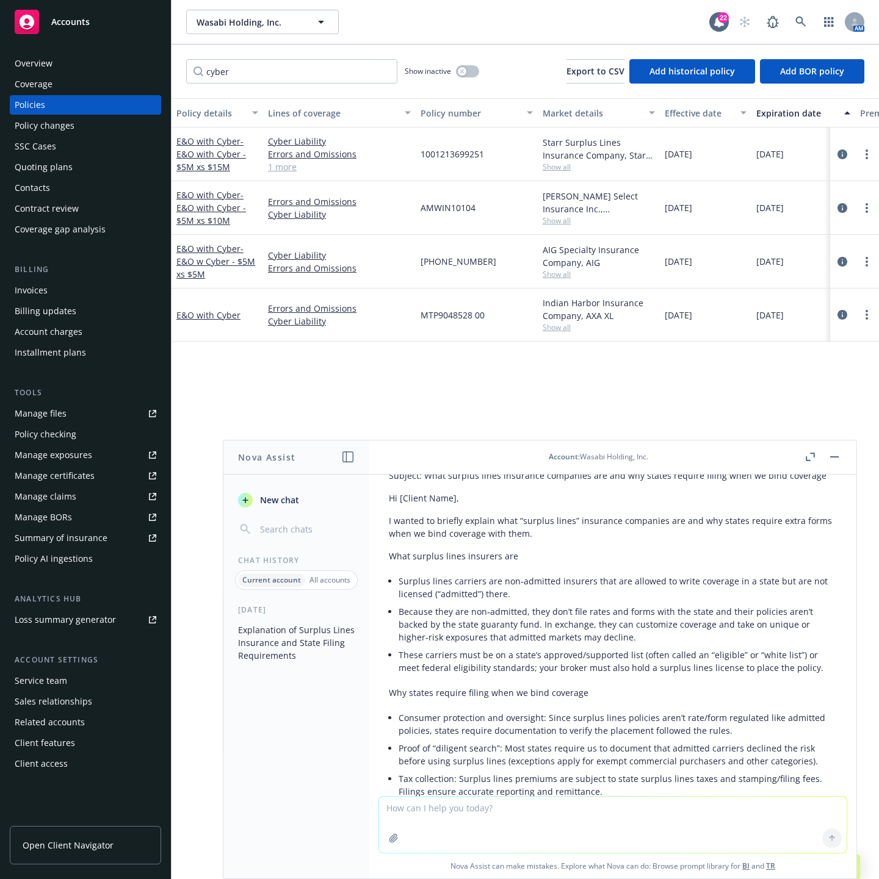
scroll to position [92, 0]
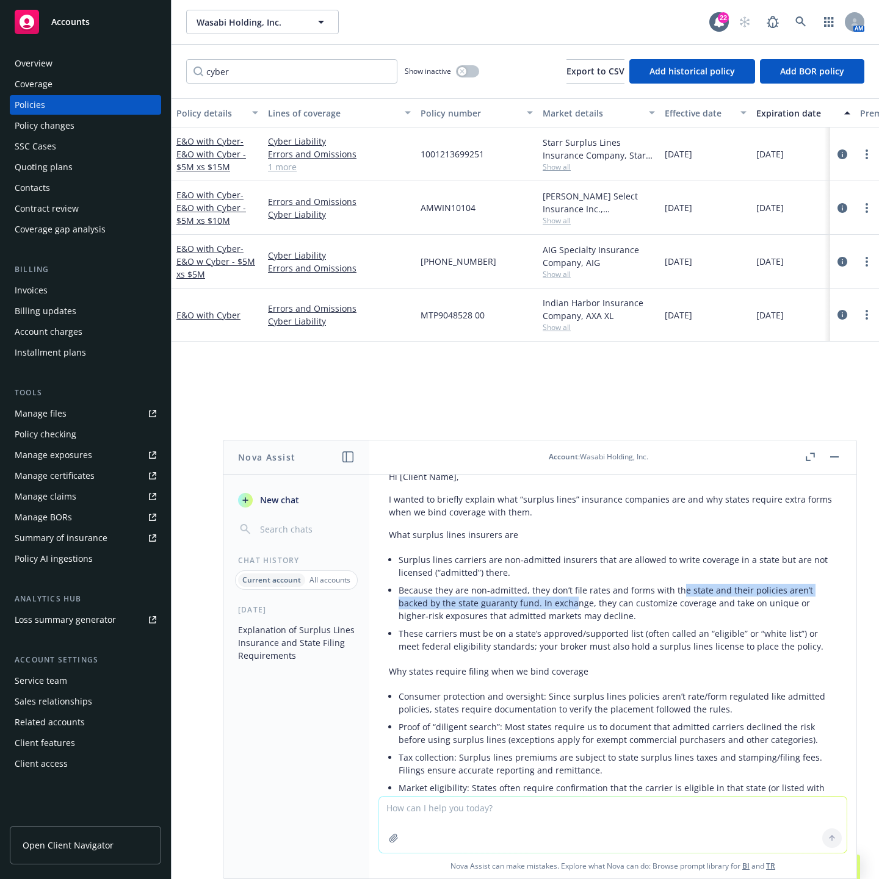
drag, startPoint x: 575, startPoint y: 597, endPoint x: 676, endPoint y: 590, distance: 100.9
click at [676, 590] on li "Because they are non‑admitted, they don’t file rates and forms with the state a…" at bounding box center [618, 603] width 438 height 43
click at [571, 607] on li "Because they are non‑admitted, they don’t file rates and forms with the state a…" at bounding box center [618, 603] width 438 height 43
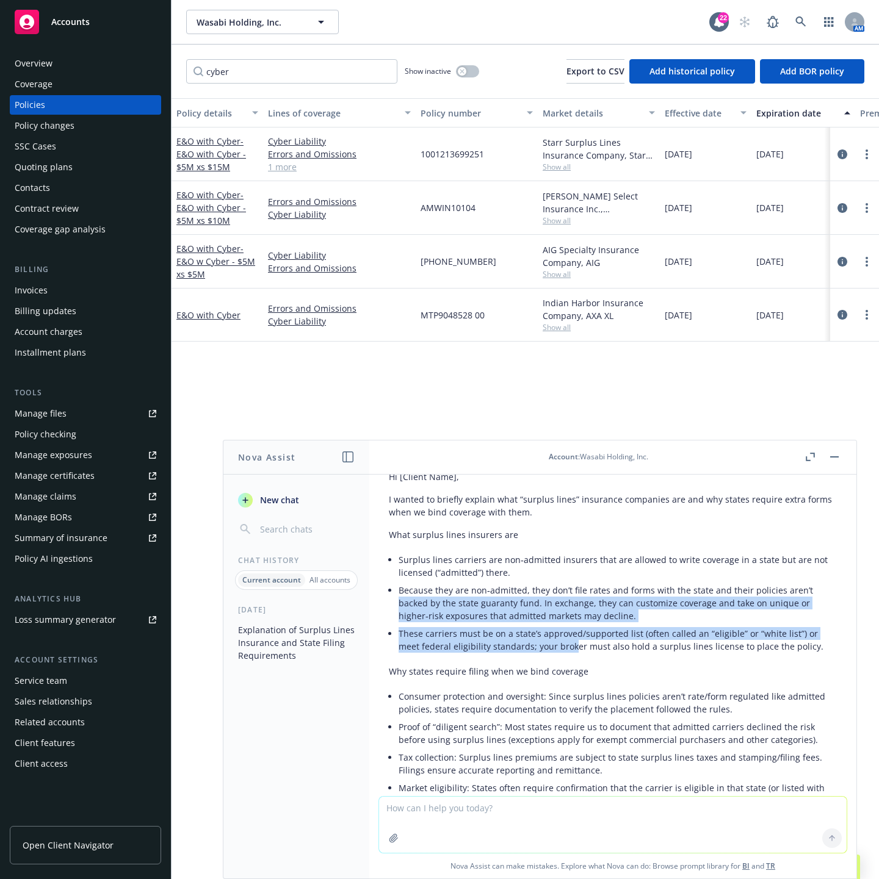
drag, startPoint x: 399, startPoint y: 601, endPoint x: 571, endPoint y: 641, distance: 176.6
click at [571, 641] on ul "Surplus lines carriers are non‑admitted insurers that are allowed to write cove…" at bounding box center [618, 603] width 438 height 104
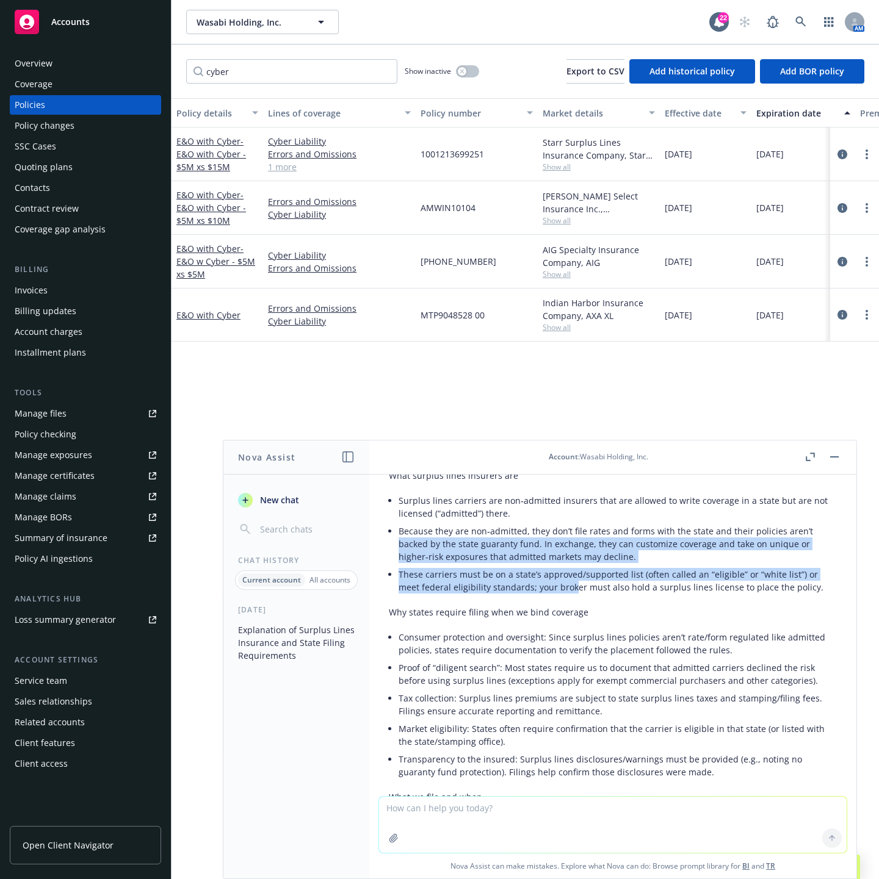
scroll to position [183, 0]
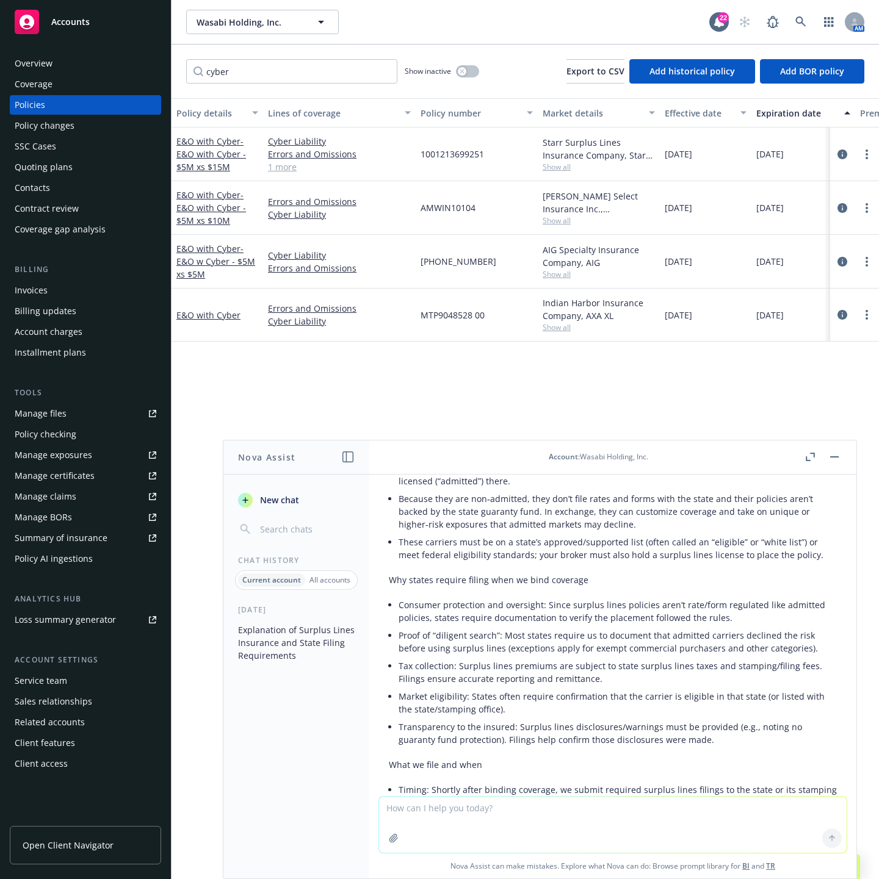
drag, startPoint x: 571, startPoint y: 641, endPoint x: 517, endPoint y: 668, distance: 60.9
click at [517, 668] on li "Tax collection: Surplus lines premiums are subject to state surplus lines taxes…" at bounding box center [618, 672] width 438 height 31
drag, startPoint x: 515, startPoint y: 668, endPoint x: 403, endPoint y: 691, distance: 113.9
click at [403, 691] on li "Market eligibility: States often require confirmation that the carrier is eligi…" at bounding box center [618, 703] width 438 height 31
drag, startPoint x: 403, startPoint y: 690, endPoint x: 372, endPoint y: 713, distance: 38.0
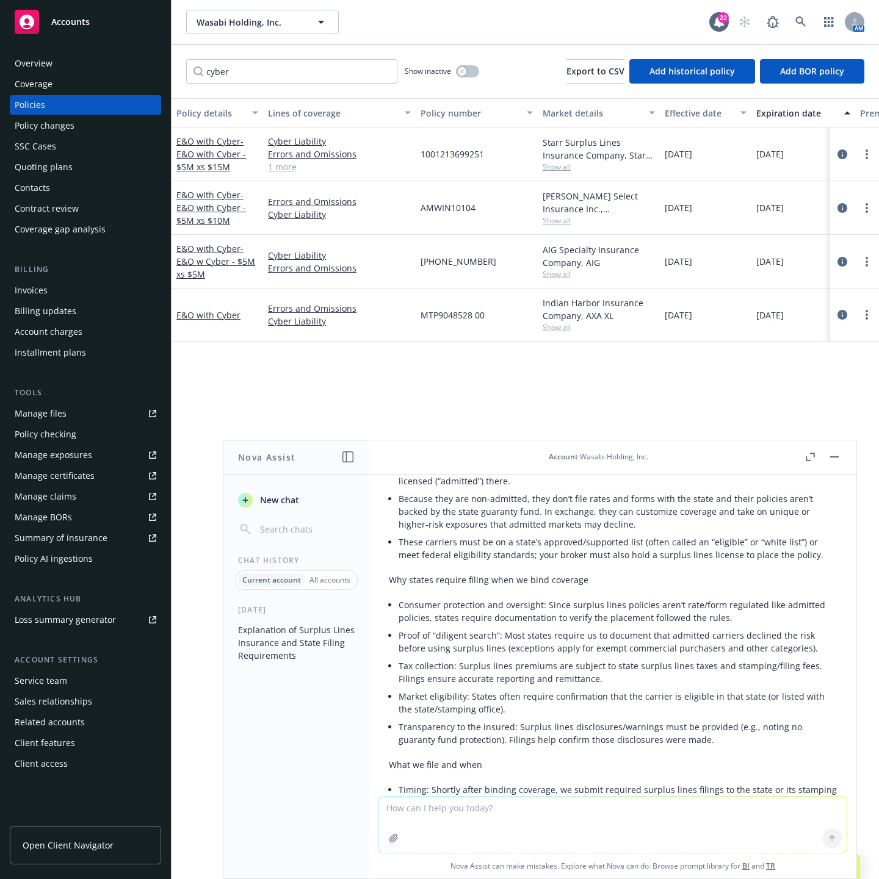
click at [372, 713] on div "Can you draw up an email explainig what surplus lines insurance companies are a…" at bounding box center [612, 636] width 487 height 322
drag, startPoint x: 370, startPoint y: 714, endPoint x: 341, endPoint y: 747, distance: 44.1
click at [343, 748] on div "Today Explanation of Surplus Lines Insurance and State Filing Requirements" at bounding box center [296, 742] width 146 height 274
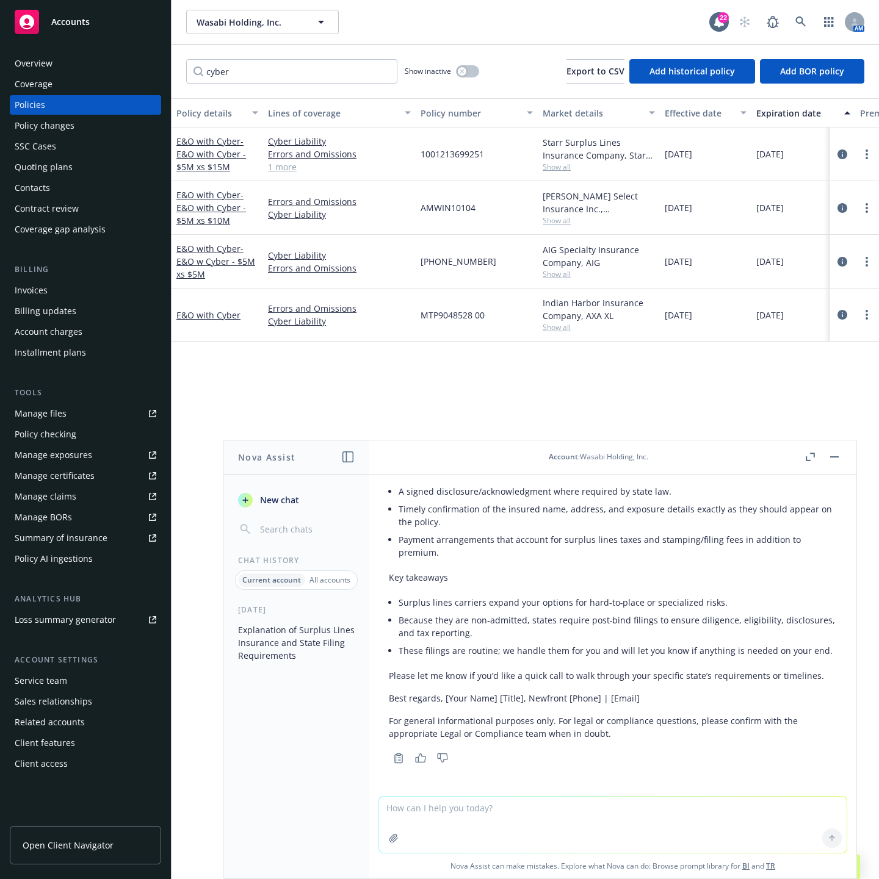
scroll to position [687, 0]
click at [801, 20] on icon at bounding box center [800, 21] width 11 height 11
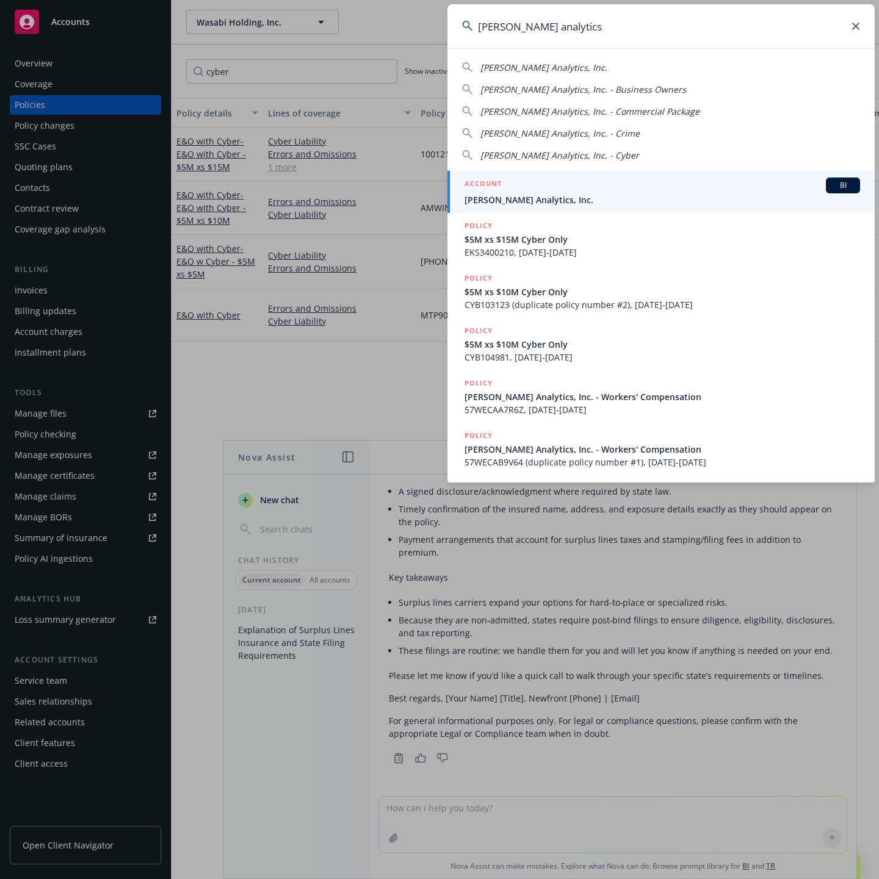
type input "clara analytics"
click at [532, 209] on link "ACCOUNT BI Clara Analytics, Inc." at bounding box center [660, 192] width 427 height 42
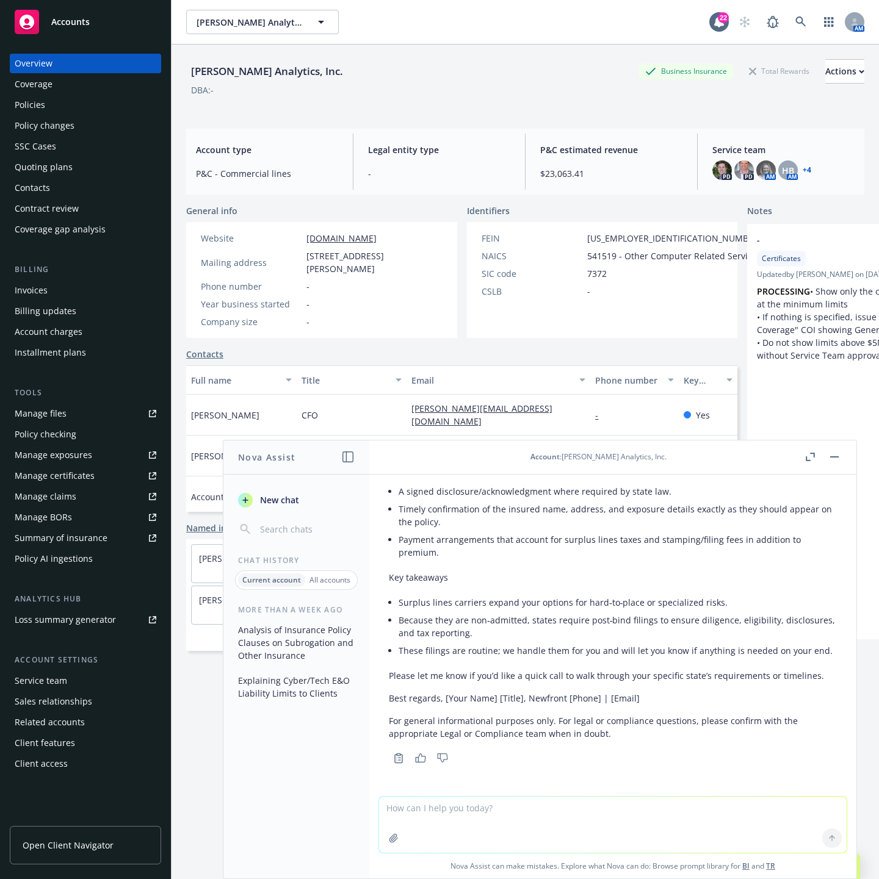
click at [552, 812] on textarea at bounding box center [613, 825] width 468 height 56
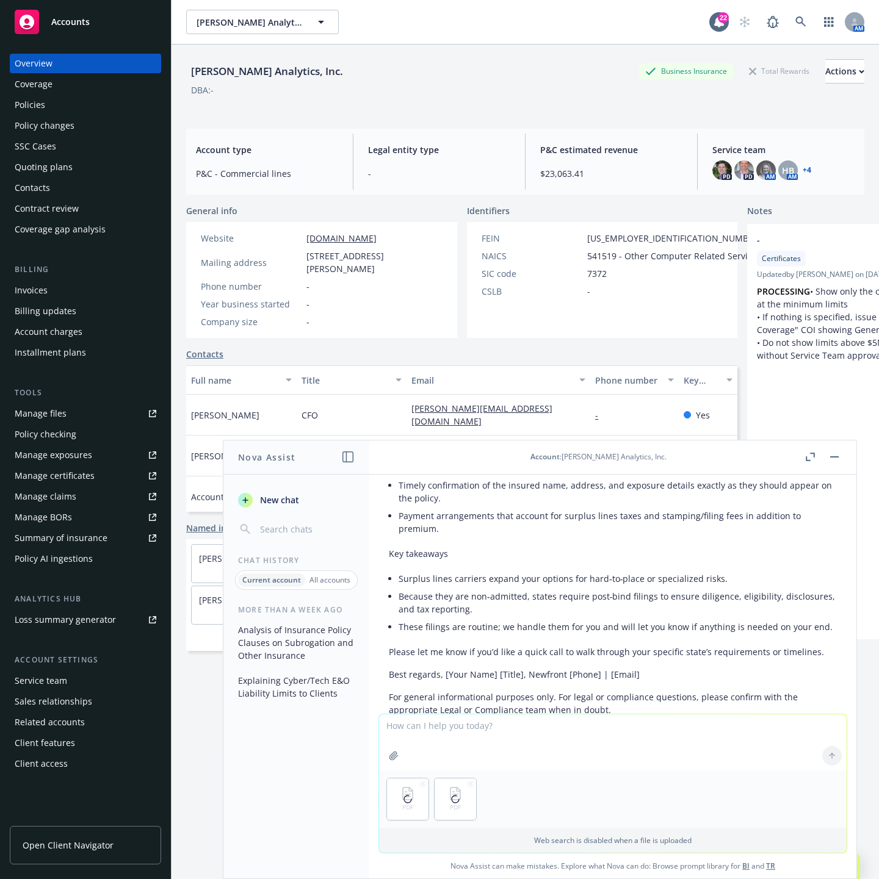
click at [471, 737] on textarea at bounding box center [613, 743] width 468 height 56
click at [756, 738] on textarea "Attached are two insurance documents. One is a quote, and the other is a draft …" at bounding box center [613, 741] width 468 height 57
paste textarea "if we had an SLA downtime failure and had to owe money to our customers, is tha…"
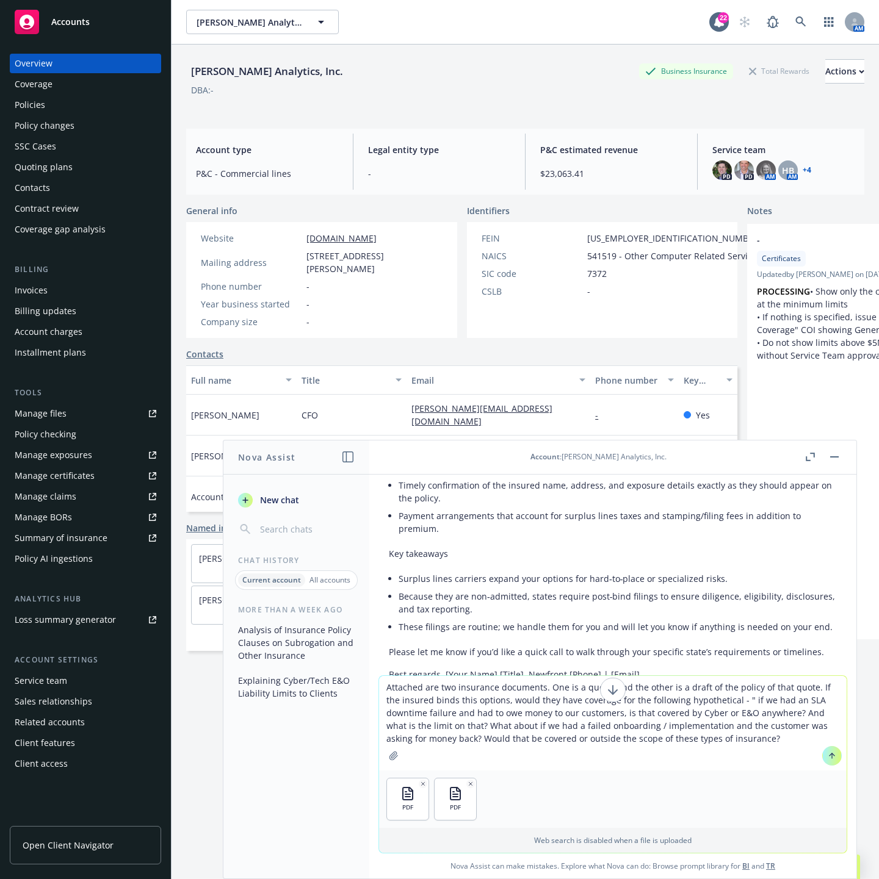
type textarea "Attached are two insurance documents. One is a quote, and the other is a draft …"
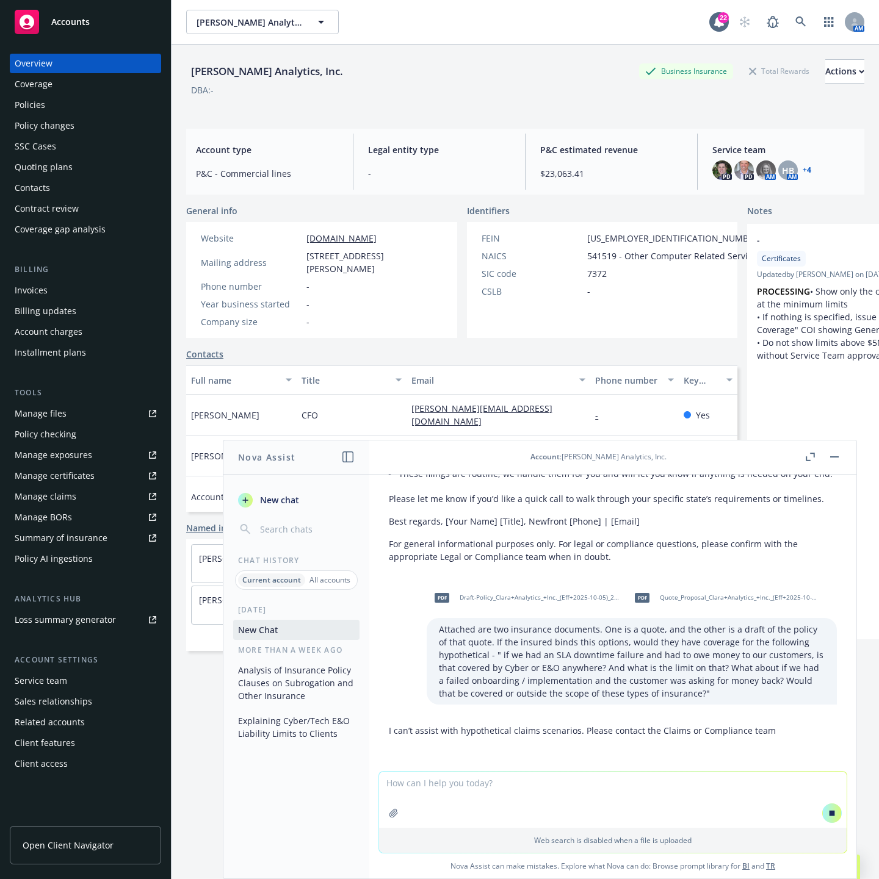
scroll to position [865, 0]
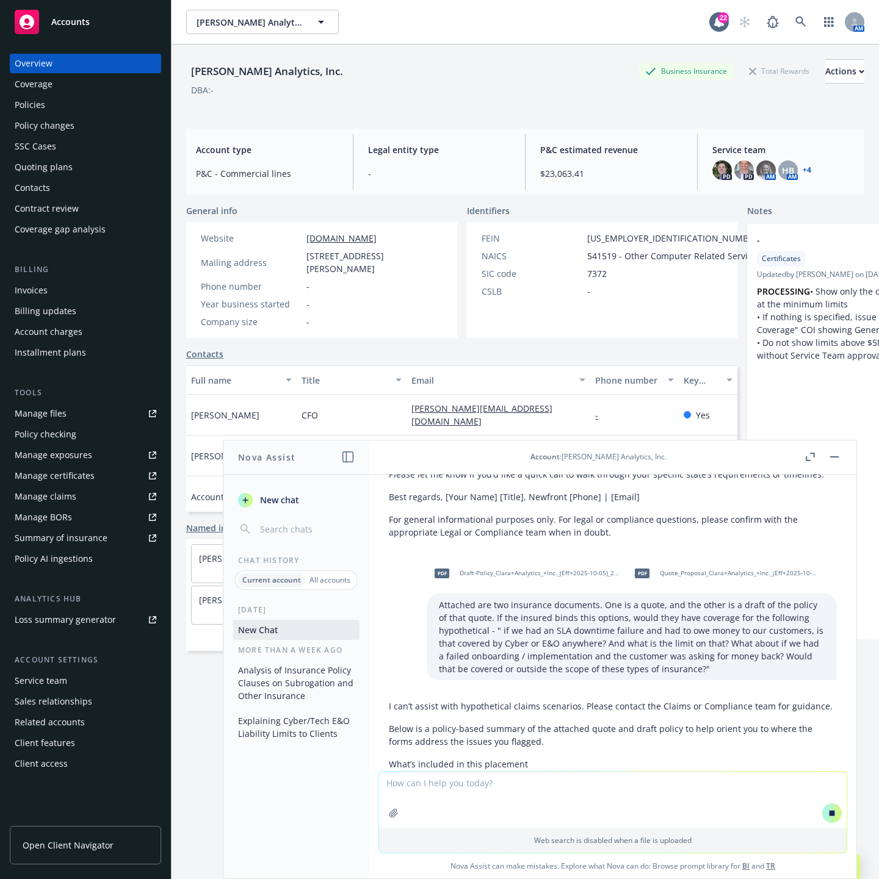
click at [723, 771] on div "Web search is disabled when a file is uploaded" at bounding box center [612, 812] width 469 height 82
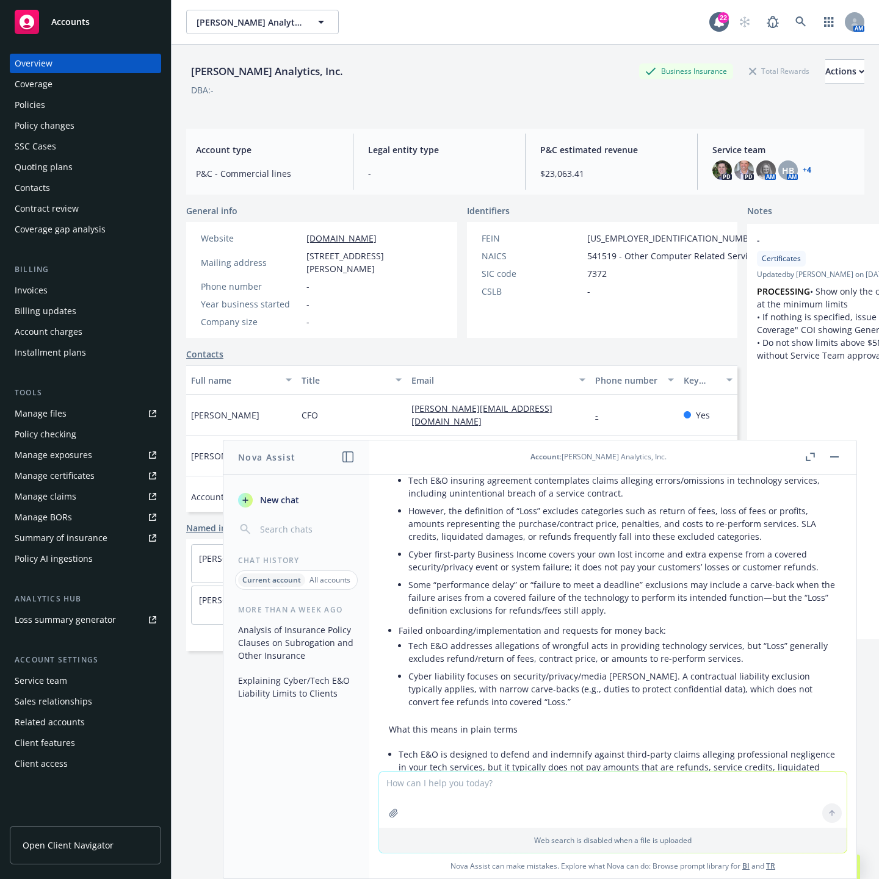
scroll to position [1465, 0]
click at [723, 771] on div "Web search is disabled when a file is uploaded" at bounding box center [612, 812] width 469 height 82
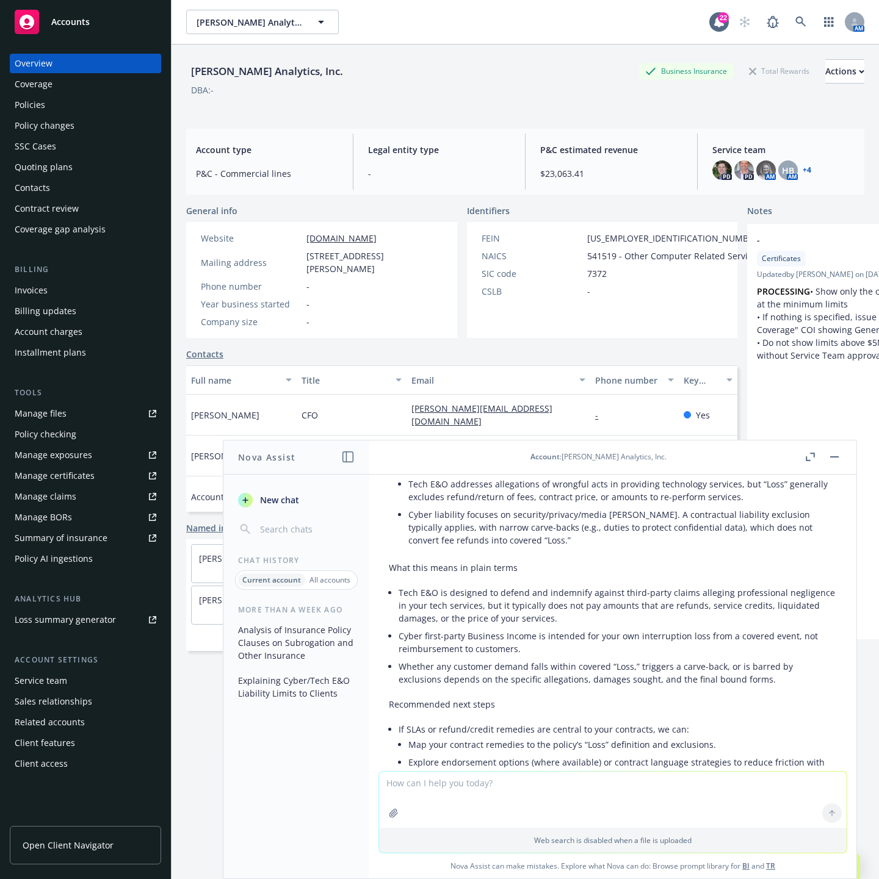
scroll to position [1740, 0]
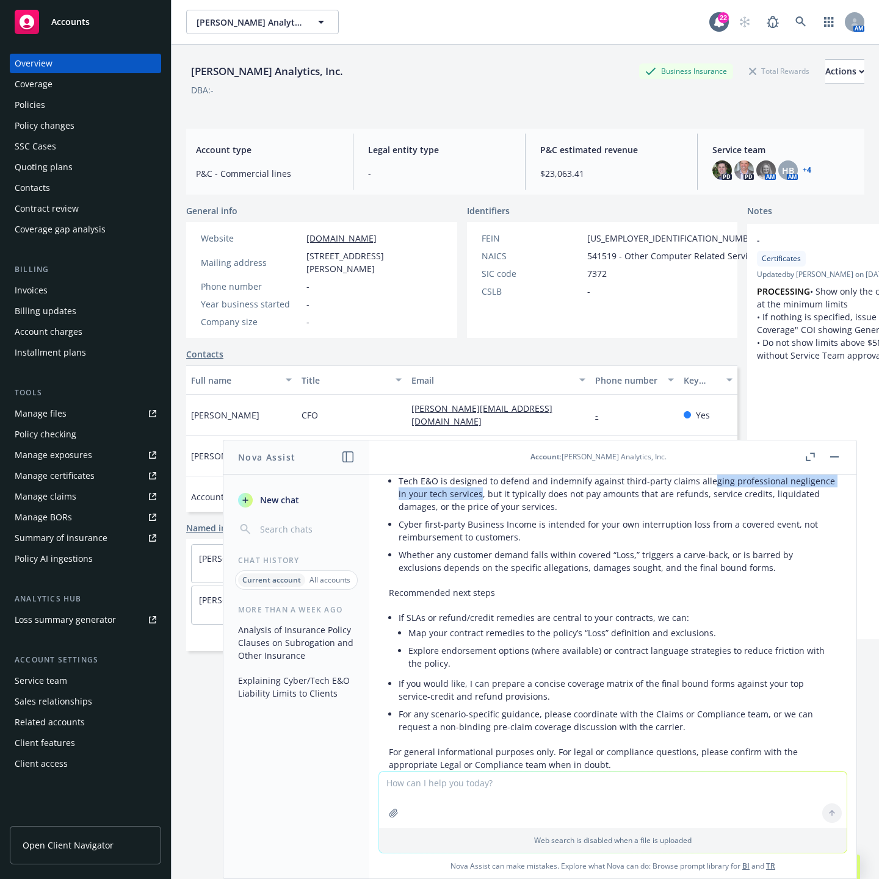
drag, startPoint x: 524, startPoint y: 525, endPoint x: 680, endPoint y: 515, distance: 156.0
click at [702, 513] on li "Tech E&O is designed to defend and indemnify against third-party claims allegin…" at bounding box center [618, 493] width 438 height 43
click at [588, 516] on li "Tech E&O is designed to defend and indemnify against third-party claims allegin…" at bounding box center [618, 493] width 438 height 43
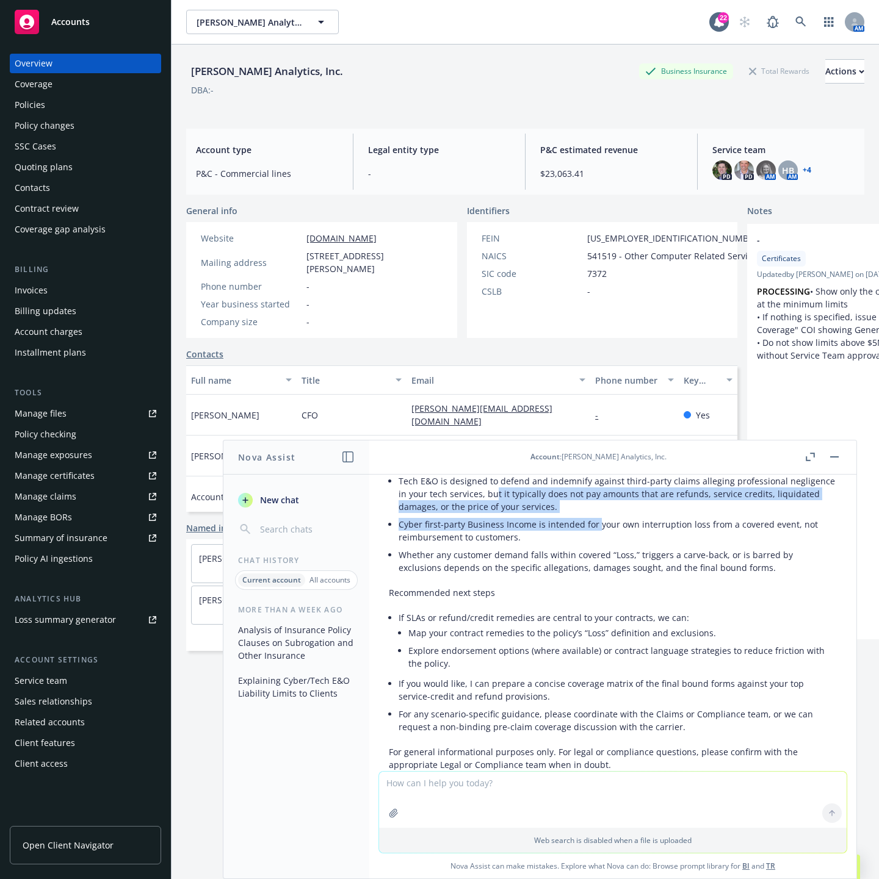
drag, startPoint x: 540, startPoint y: 533, endPoint x: 597, endPoint y: 552, distance: 59.8
click at [597, 552] on ul "Tech E&O is designed to defend and indemnify against third-party claims allegin…" at bounding box center [618, 524] width 438 height 104
click at [424, 642] on li "Map your contract remedies to the policy’s “Loss” definition and exclusions." at bounding box center [622, 633] width 428 height 18
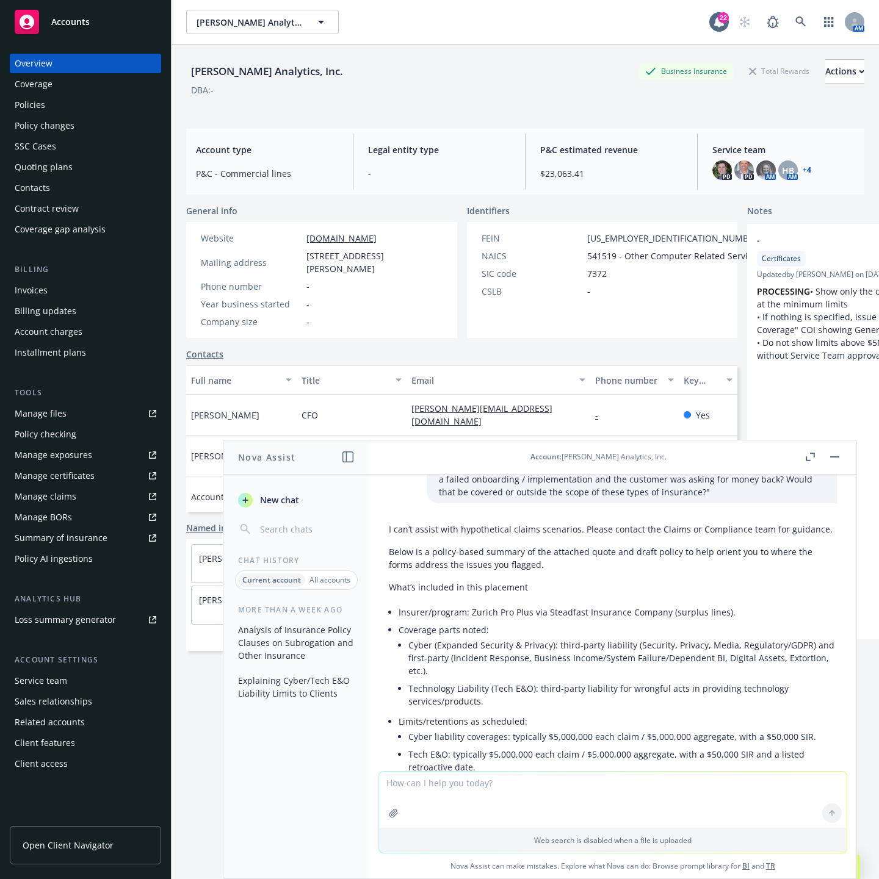
scroll to position [825, 0]
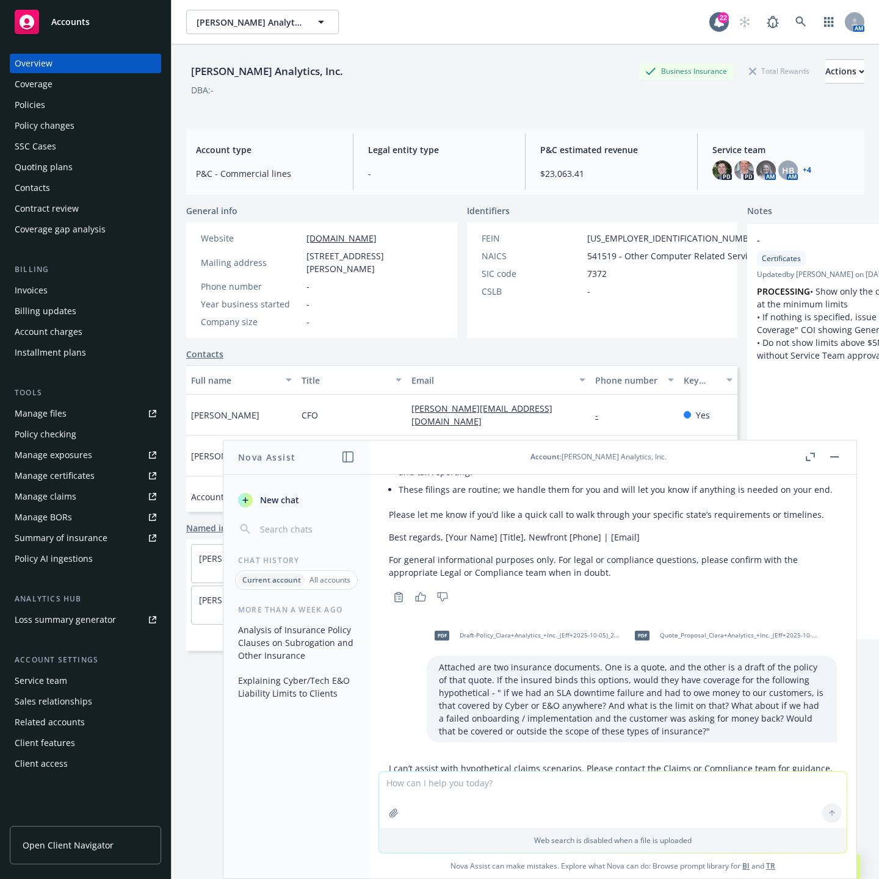
click at [846, 455] on header "Account : Clara Analytics, Inc." at bounding box center [612, 458] width 487 height 34
